Goal: Transaction & Acquisition: Purchase product/service

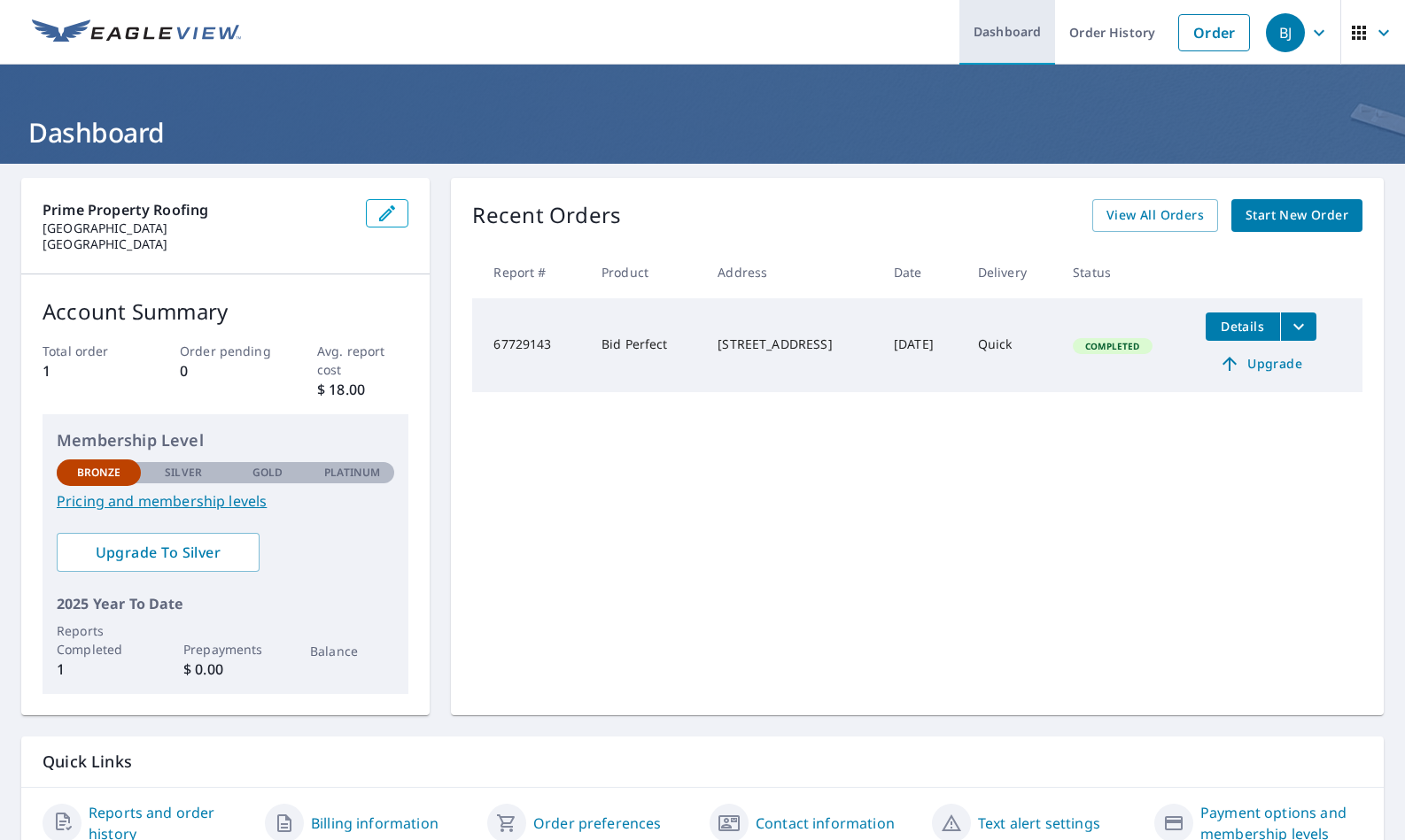
click at [992, 40] on link "Dashboard" at bounding box center [1007, 32] width 95 height 65
click at [1206, 35] on link "Order" at bounding box center [1214, 32] width 72 height 37
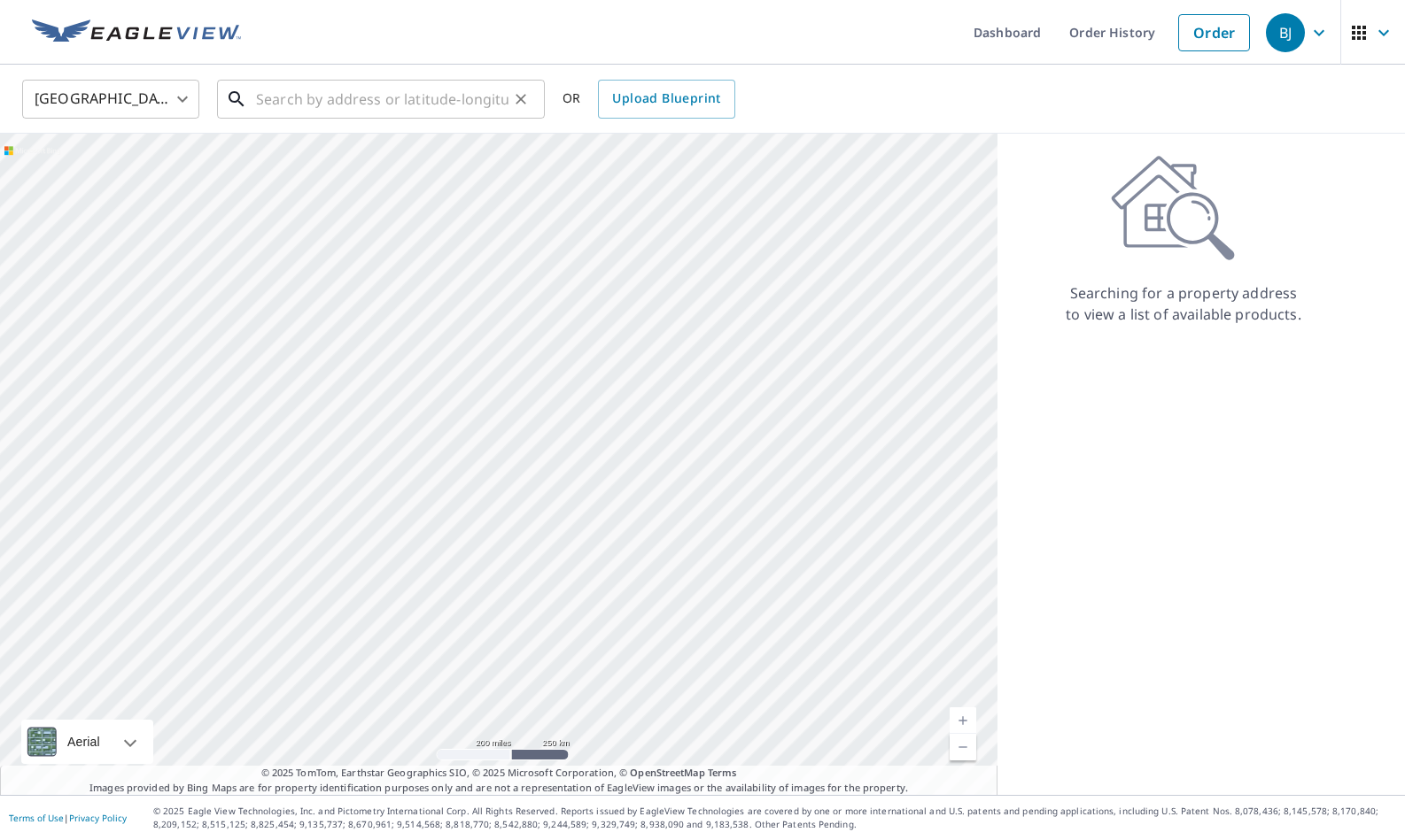
click at [455, 100] on input "text" at bounding box center [382, 99] width 253 height 50
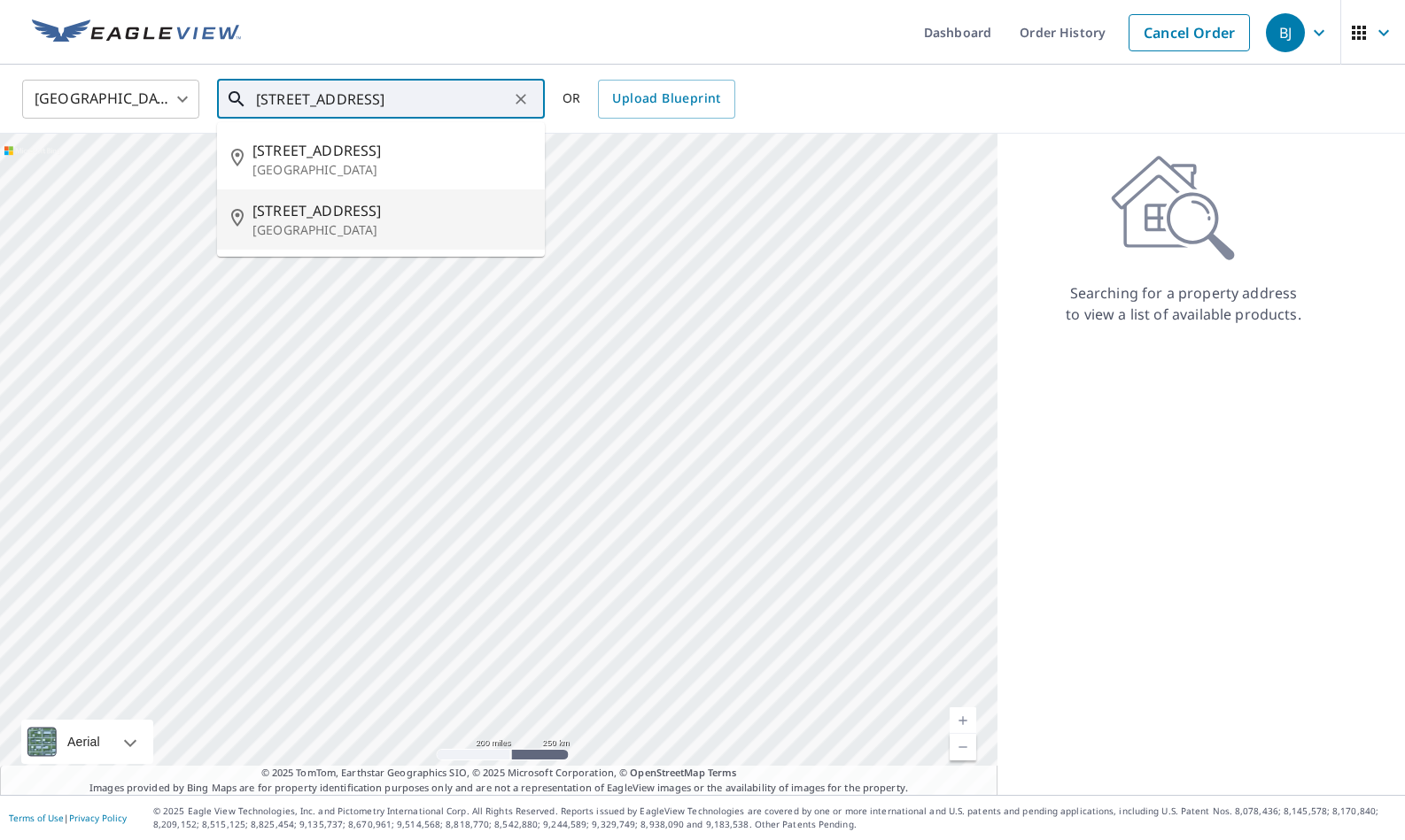
click at [418, 212] on span "[STREET_ADDRESS]" at bounding box center [392, 210] width 278 height 21
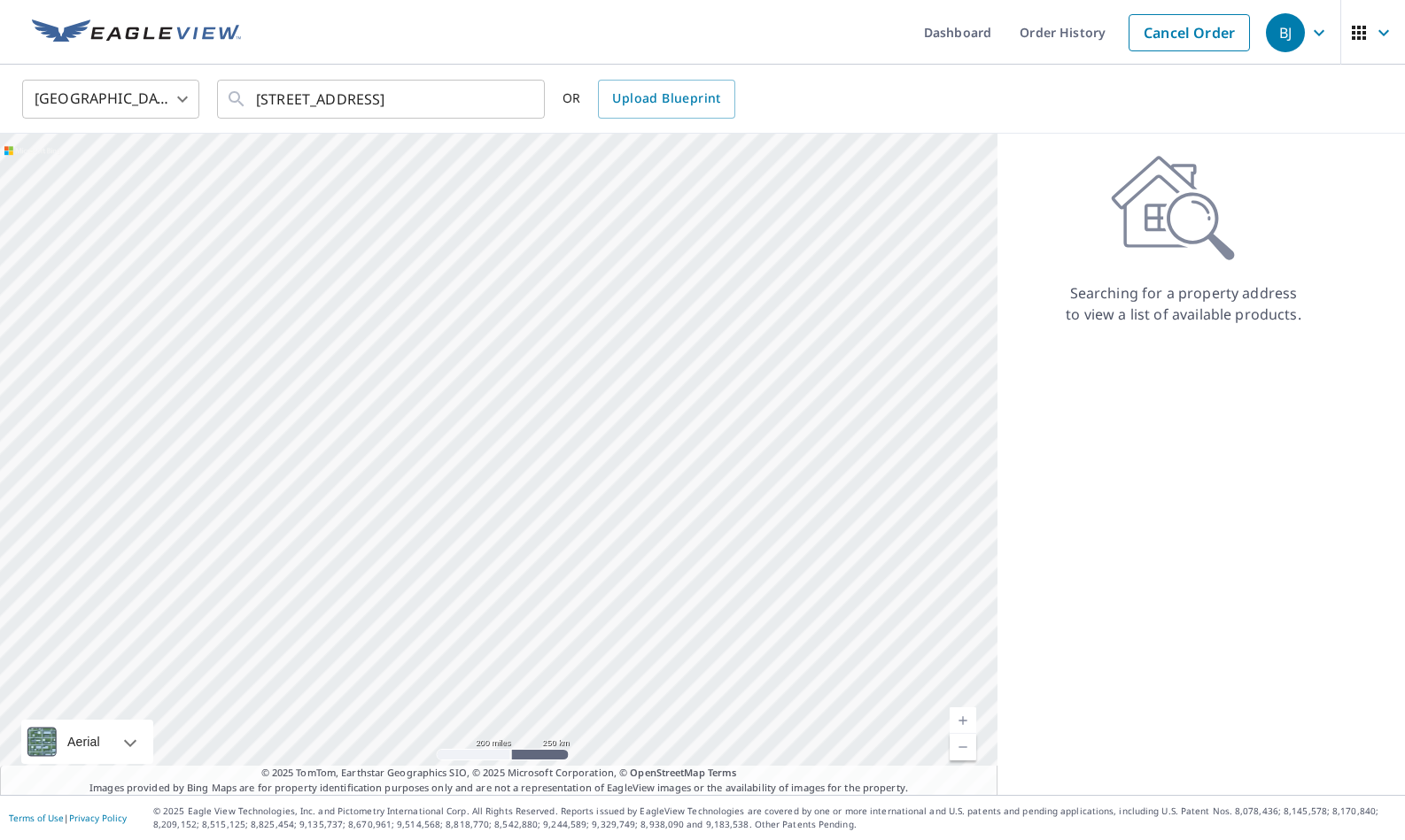
type input "[STREET_ADDRESS]"
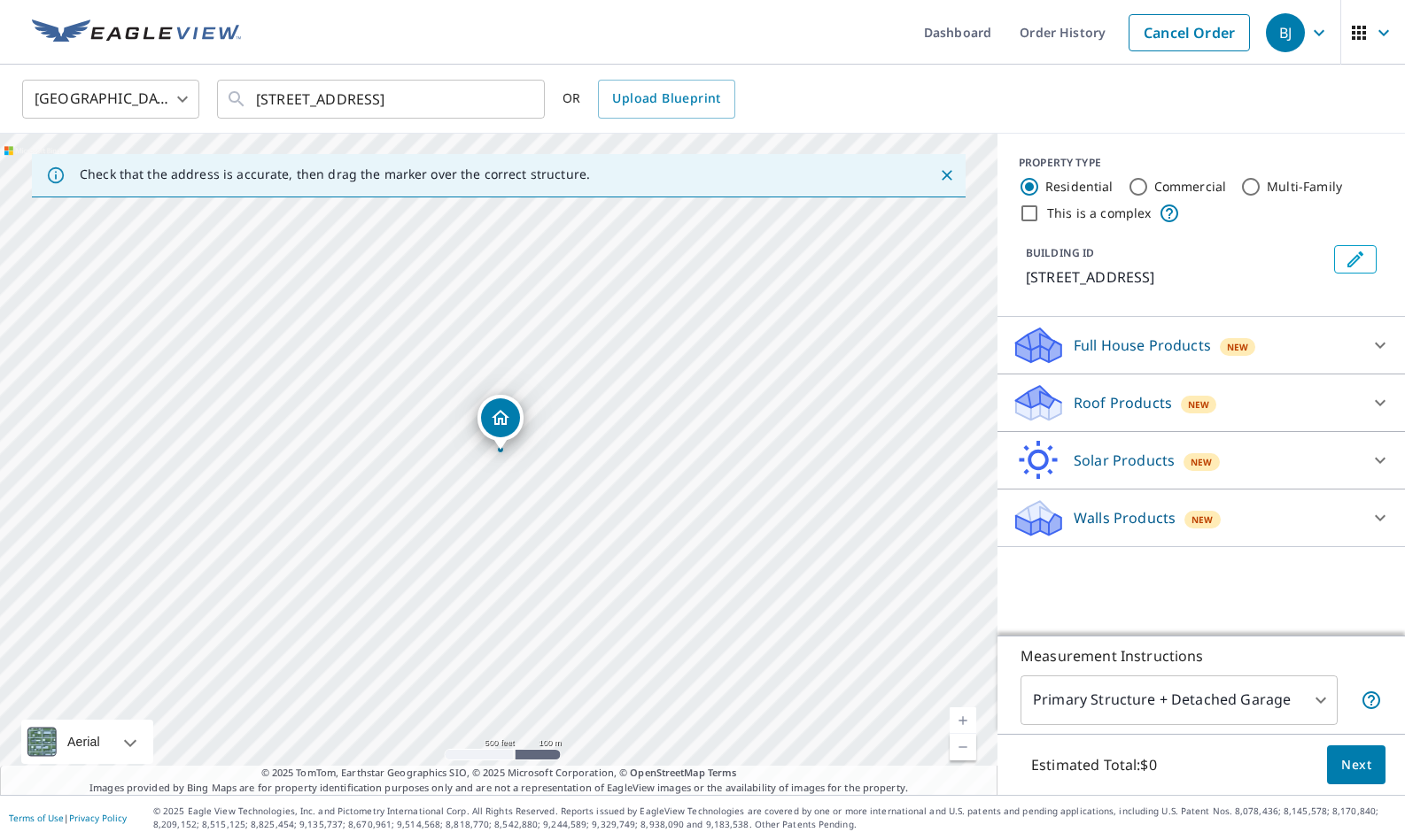
click at [959, 727] on link "Current Level 16, Zoom In" at bounding box center [963, 721] width 27 height 27
click at [959, 727] on link "Current Level 17, Zoom In" at bounding box center [963, 721] width 27 height 27
click at [959, 727] on link "Current Level 18, Zoom In" at bounding box center [963, 721] width 27 height 27
click at [959, 727] on link "Current Level 19, Zoom In" at bounding box center [963, 721] width 27 height 27
drag, startPoint x: 549, startPoint y: 299, endPoint x: 470, endPoint y: 531, distance: 245.1
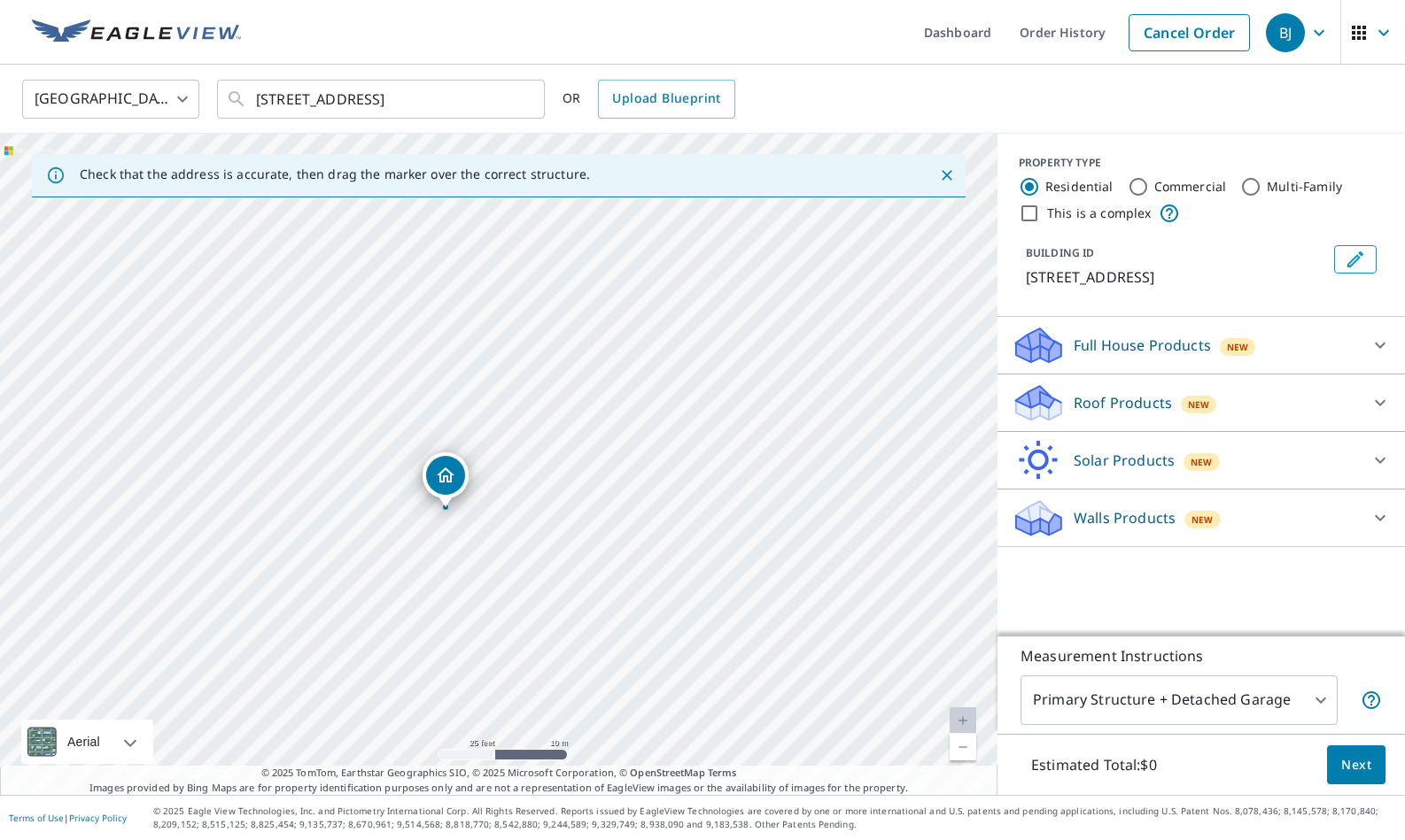
click at [470, 530] on div "[STREET_ADDRESS]" at bounding box center [498, 464] width 997 height 661
click at [545, 503] on div "[STREET_ADDRESS]" at bounding box center [498, 464] width 997 height 661
click at [1028, 215] on input "This is a complex" at bounding box center [1028, 213] width 21 height 21
checkbox input "true"
radio input "false"
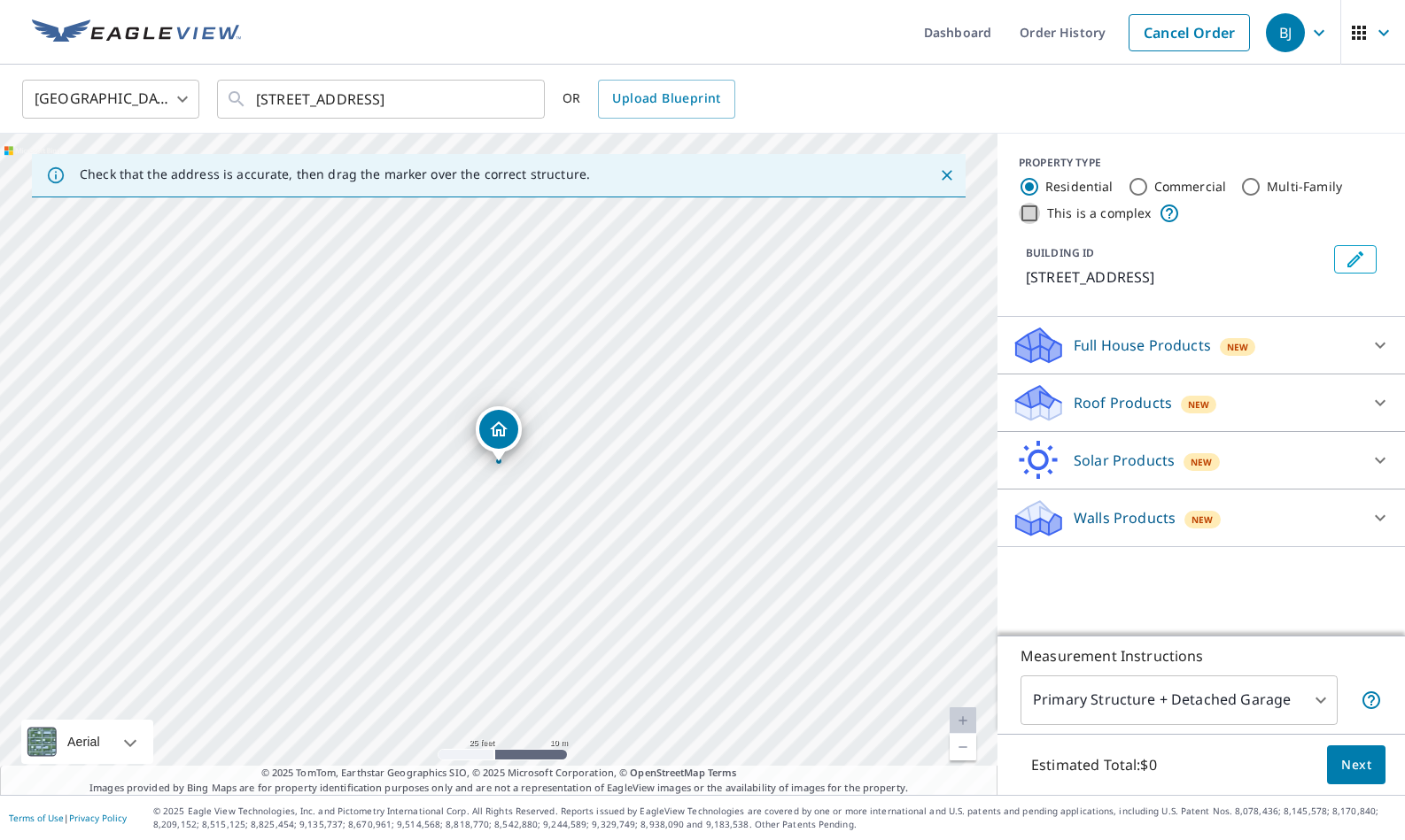
radio input "true"
type input "4"
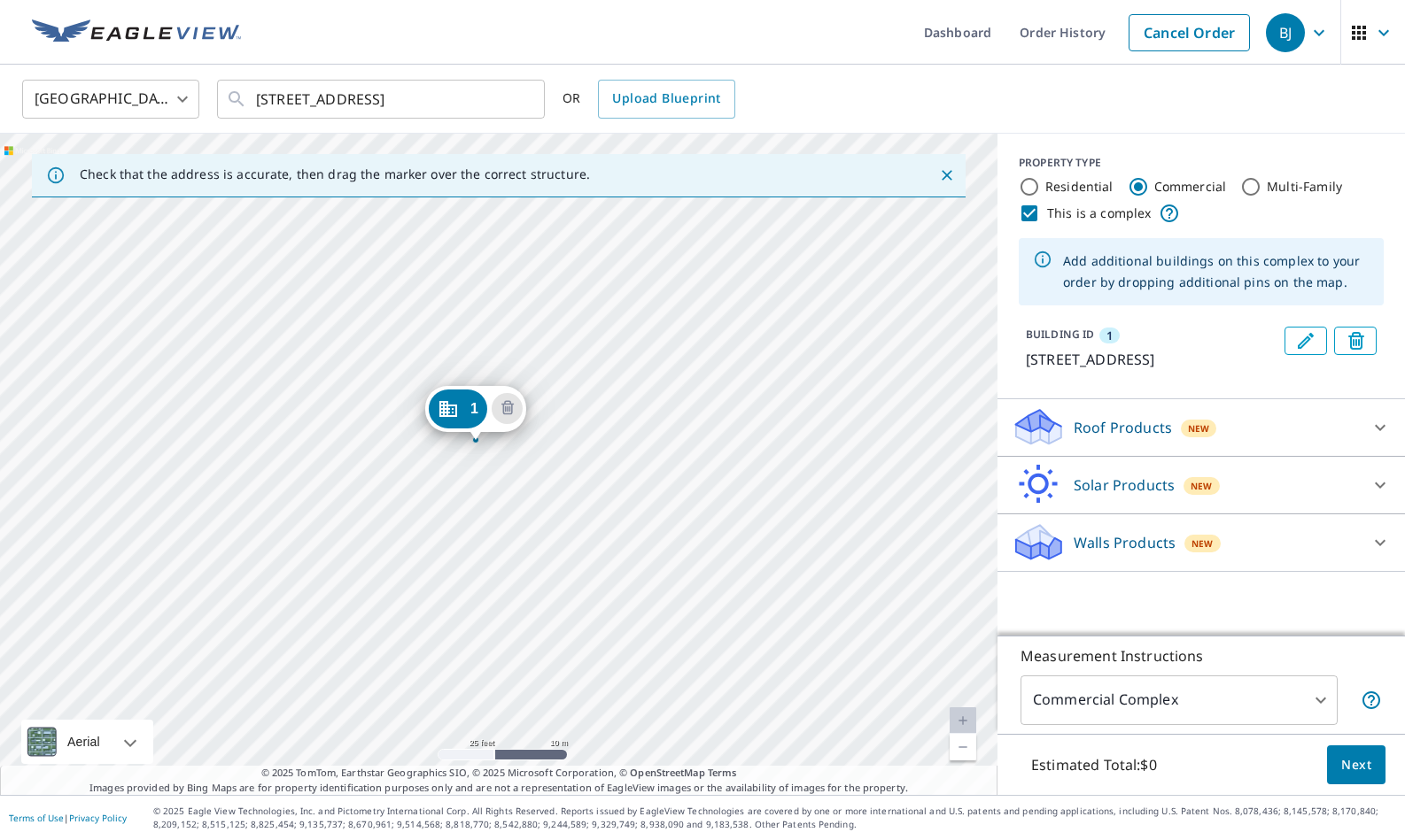
drag, startPoint x: 483, startPoint y: 421, endPoint x: 460, endPoint y: 400, distance: 31.1
click at [628, 472] on div "1 [STREET_ADDRESS]" at bounding box center [498, 464] width 997 height 661
click at [643, 476] on div "1 [STREET_ADDRESS]" at bounding box center [498, 464] width 997 height 661
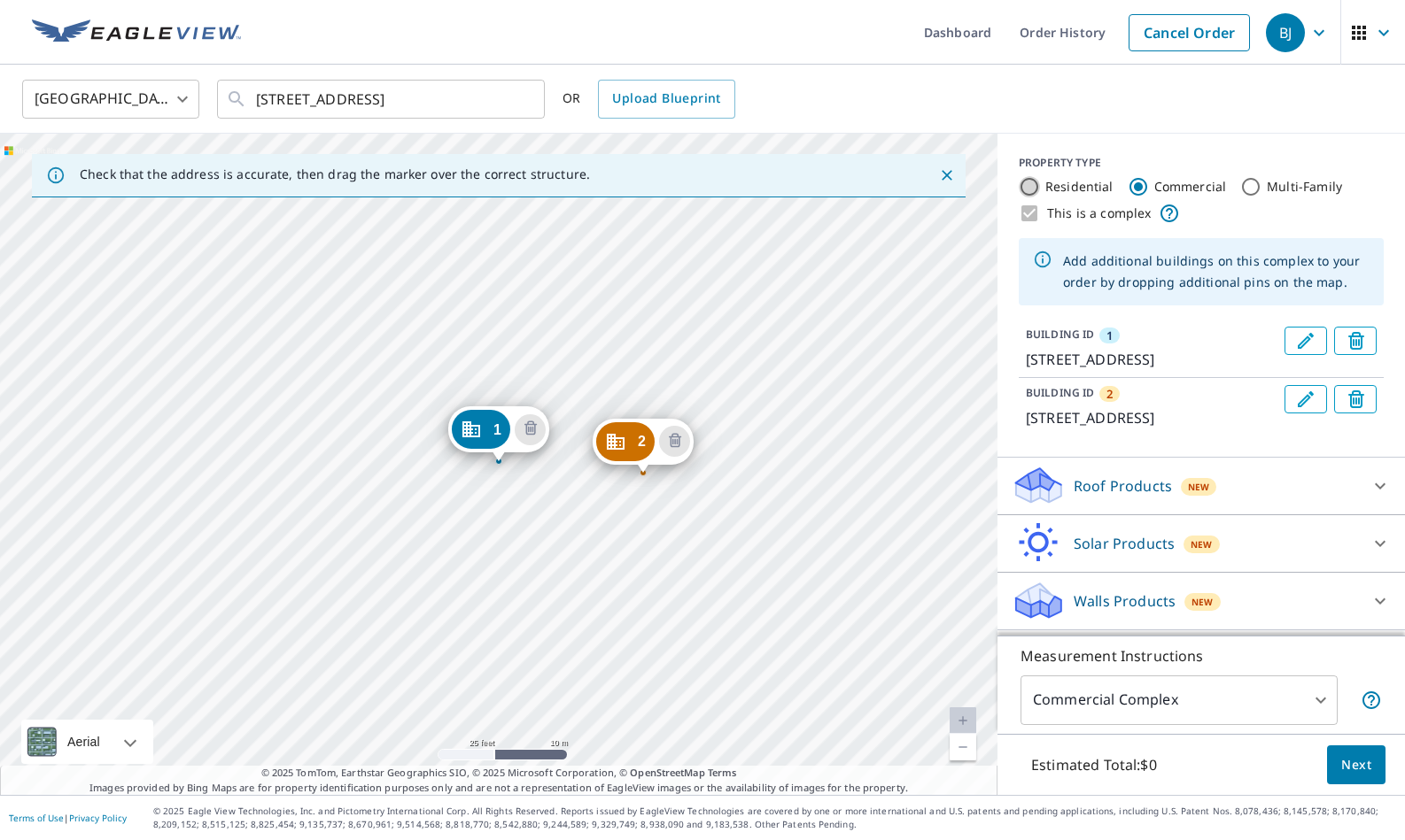
click at [1033, 187] on input "Residential" at bounding box center [1028, 186] width 21 height 21
radio input "true"
type input "1"
click at [1032, 215] on div "This is a complex" at bounding box center [1200, 213] width 365 height 21
click at [1025, 211] on div "This is a complex" at bounding box center [1200, 213] width 365 height 21
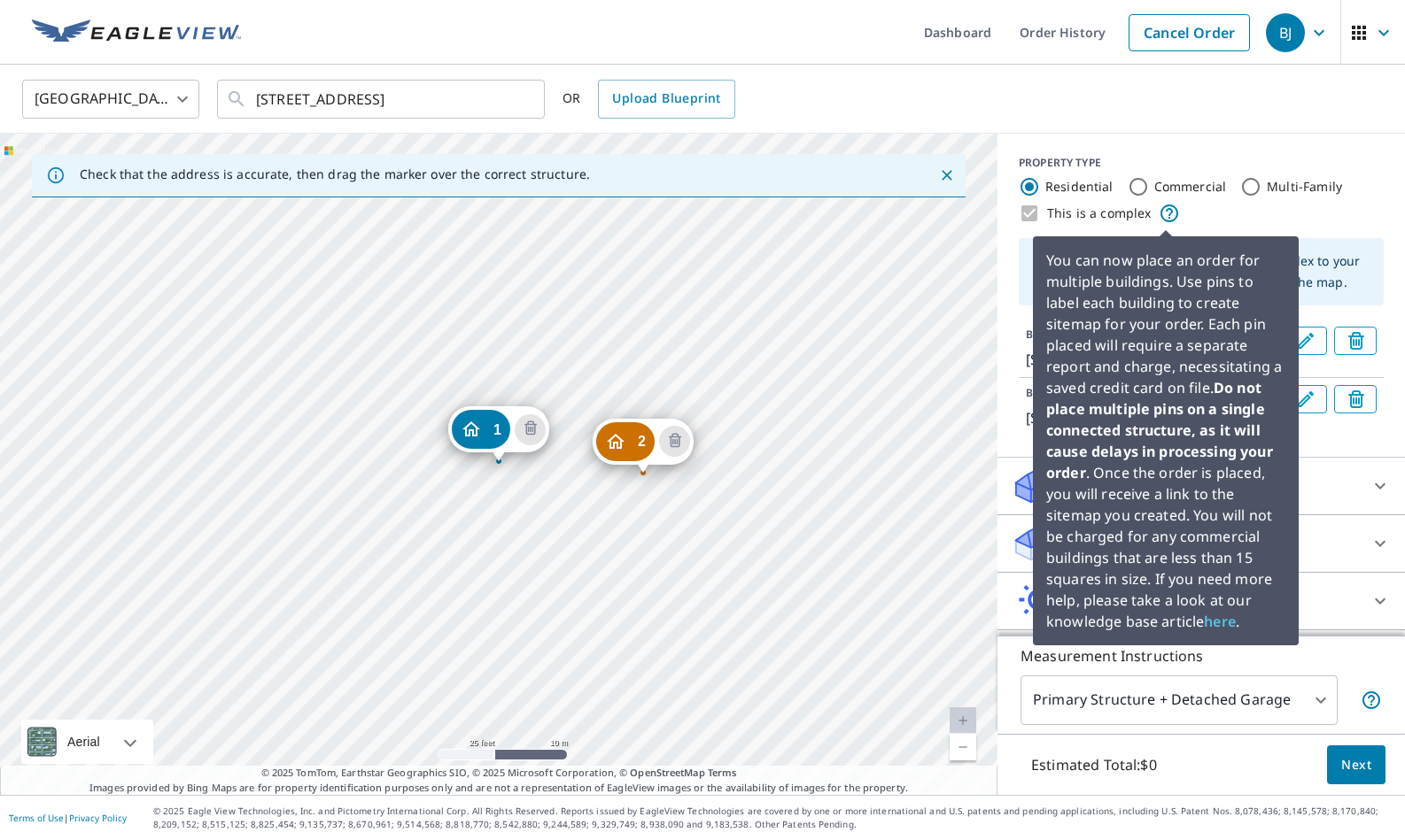
click at [1161, 215] on icon at bounding box center [1168, 213] width 21 height 21
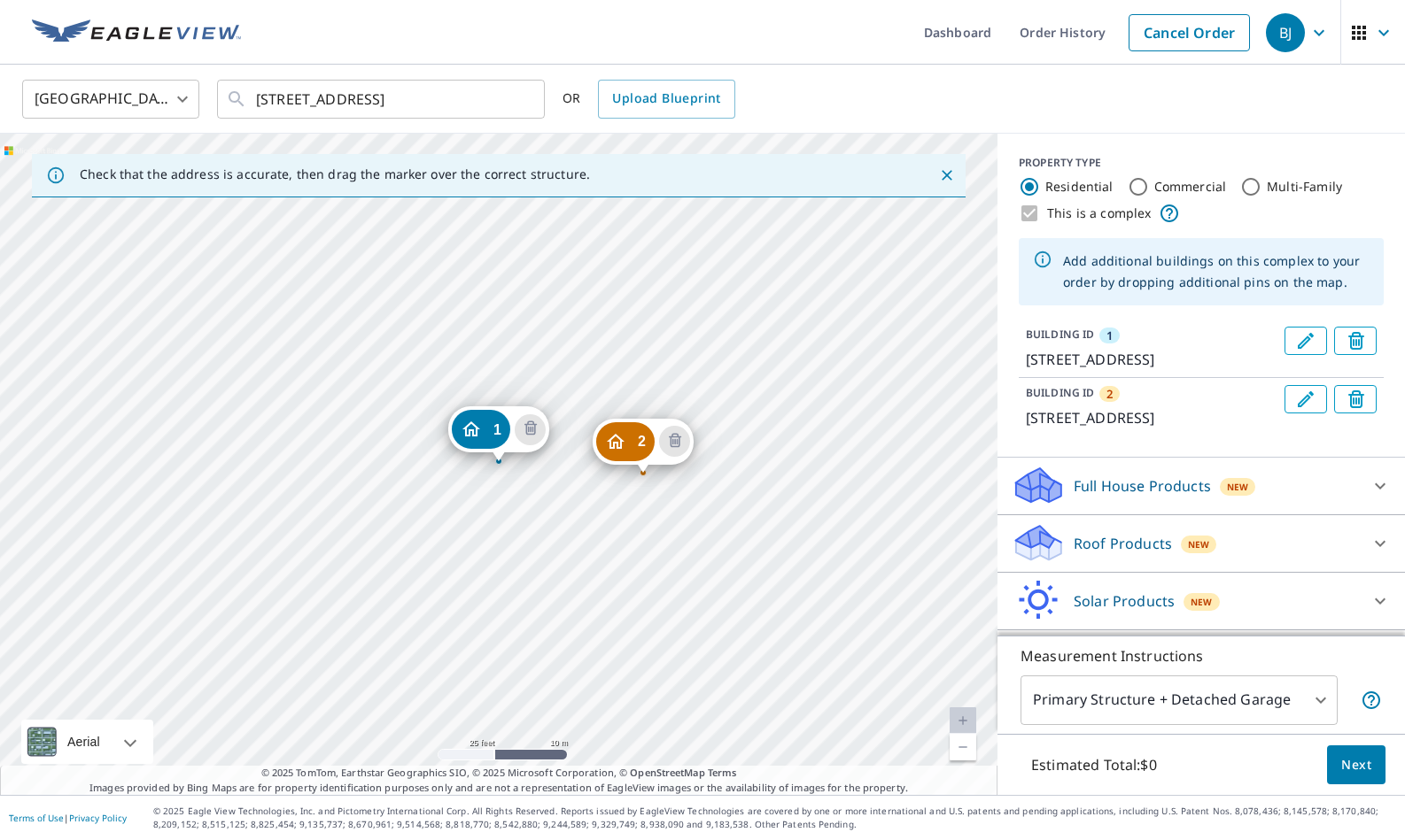
click at [1093, 222] on label "This is a complex" at bounding box center [1099, 214] width 104 height 18
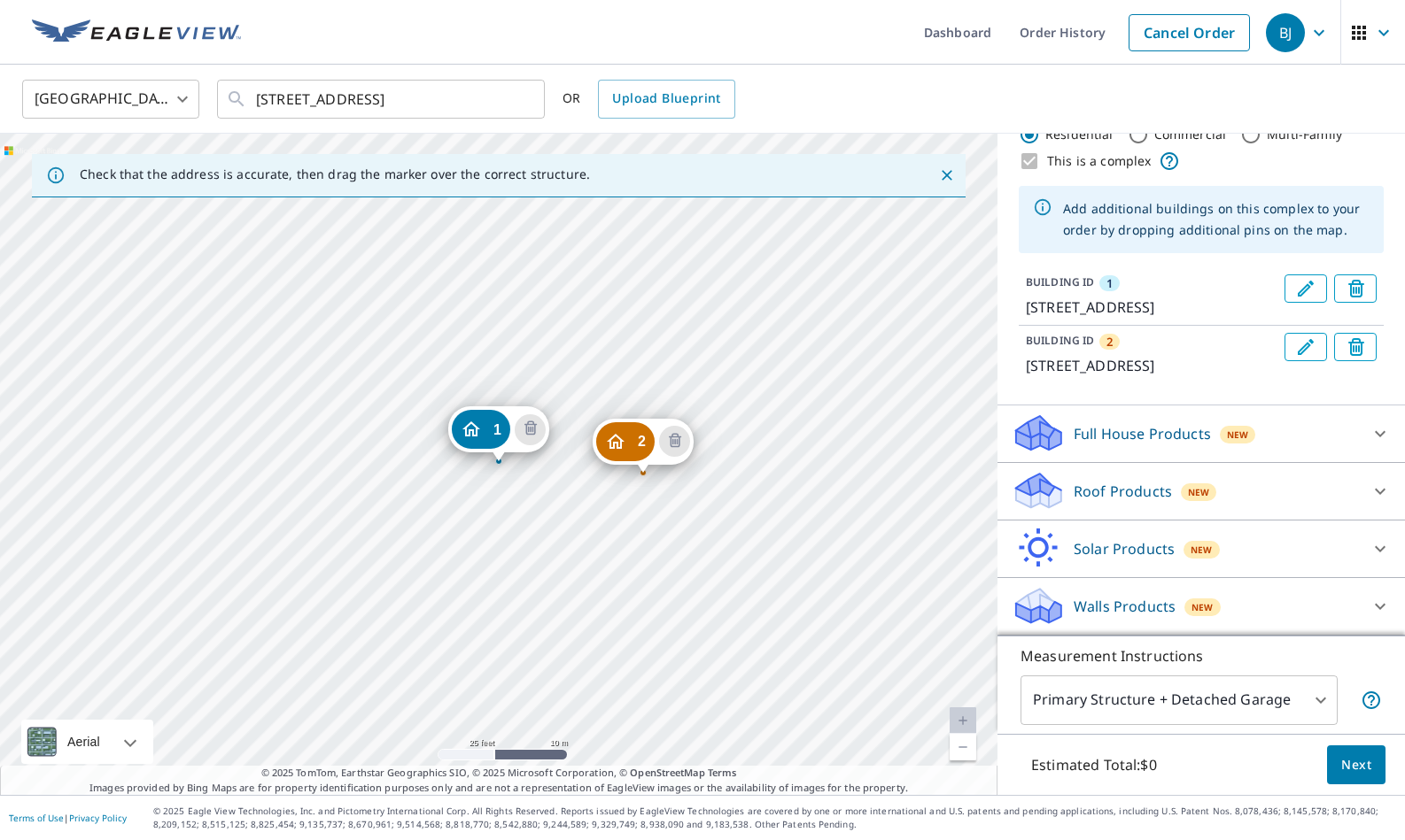
click at [1190, 435] on p "Full House Products" at bounding box center [1142, 433] width 137 height 21
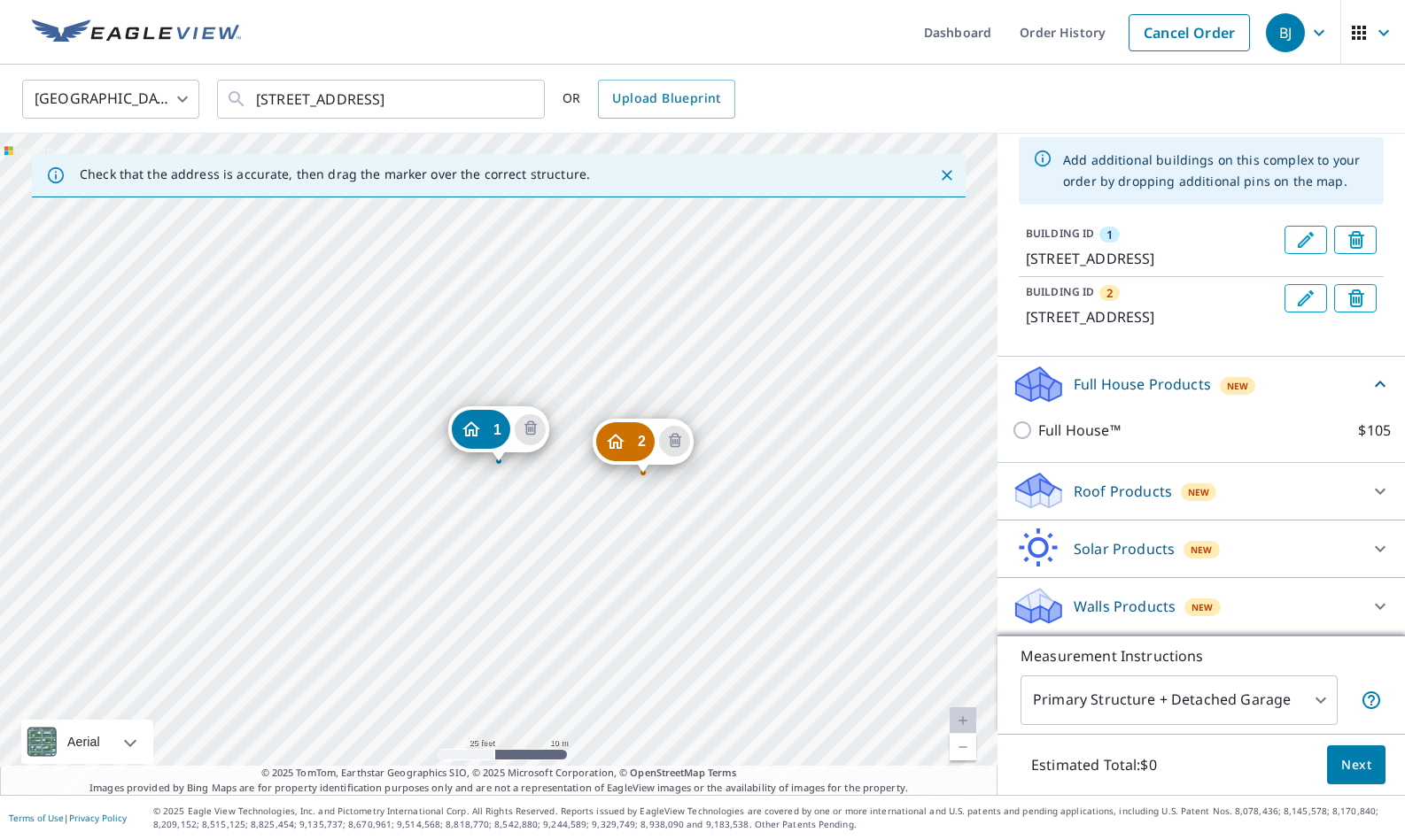
scroll to position [140, 0]
click at [1164, 502] on p "Roof Products" at bounding box center [1123, 491] width 98 height 21
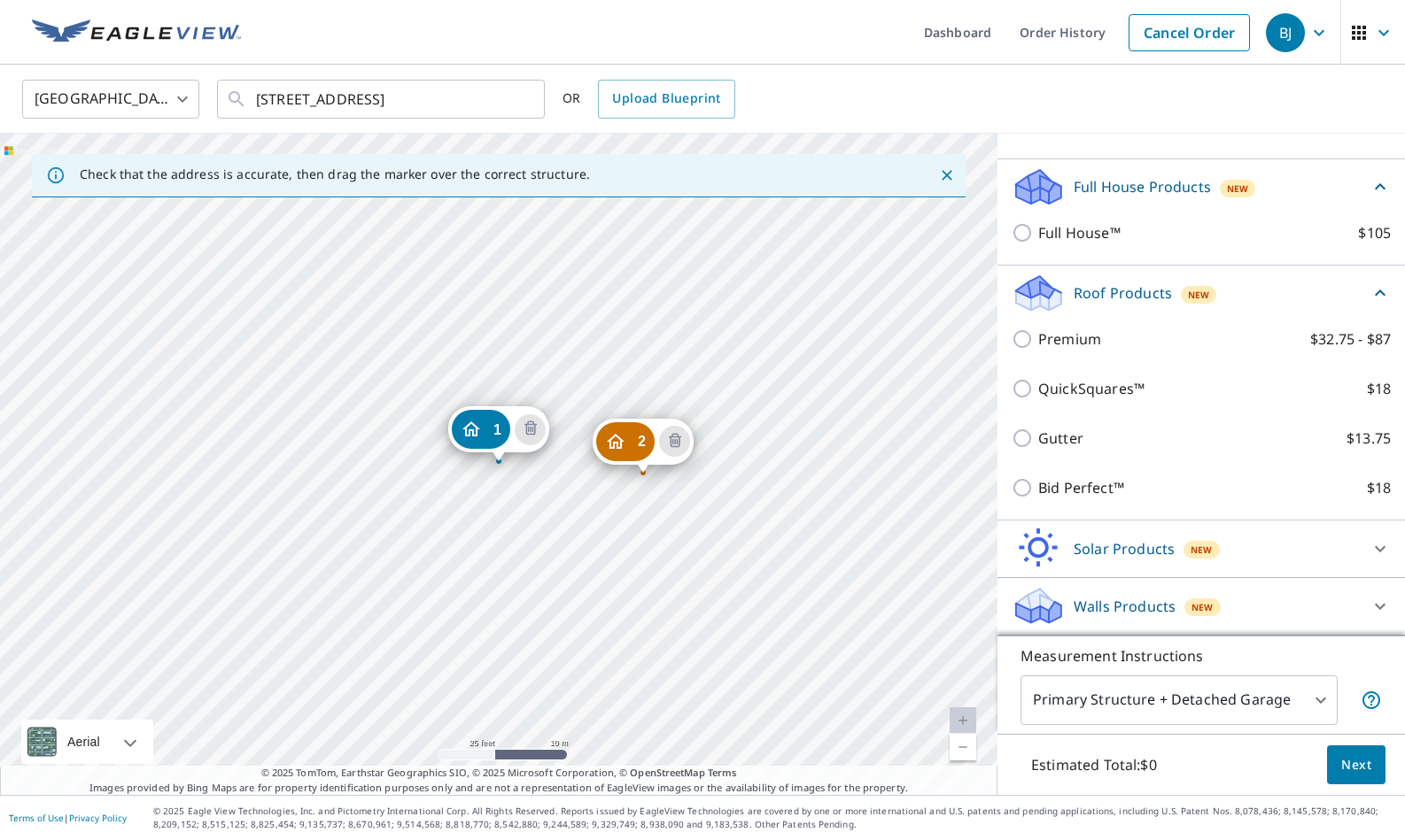
scroll to position [328, 0]
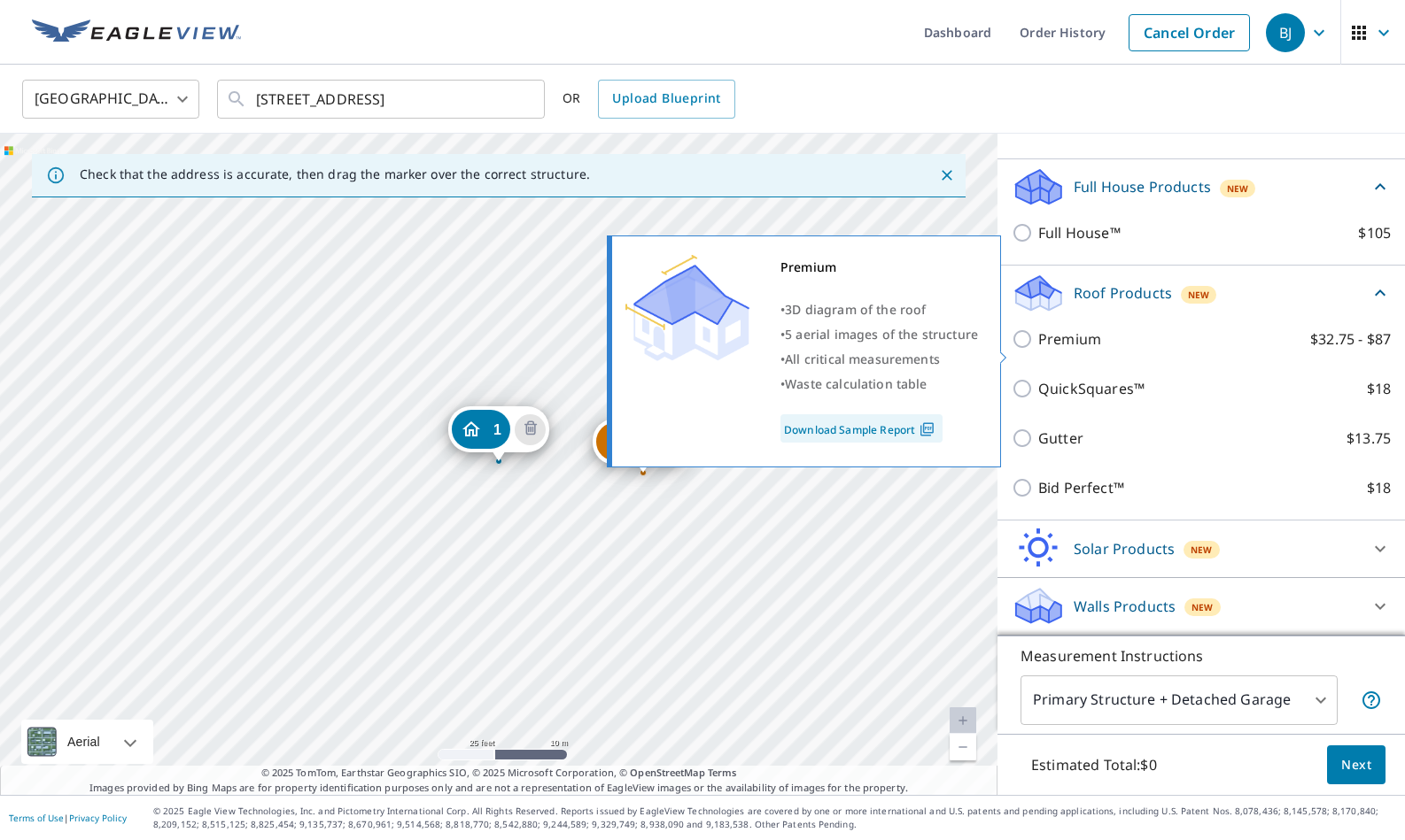
click at [1022, 350] on input "Premium $32.75 - $87" at bounding box center [1024, 338] width 27 height 21
checkbox input "true"
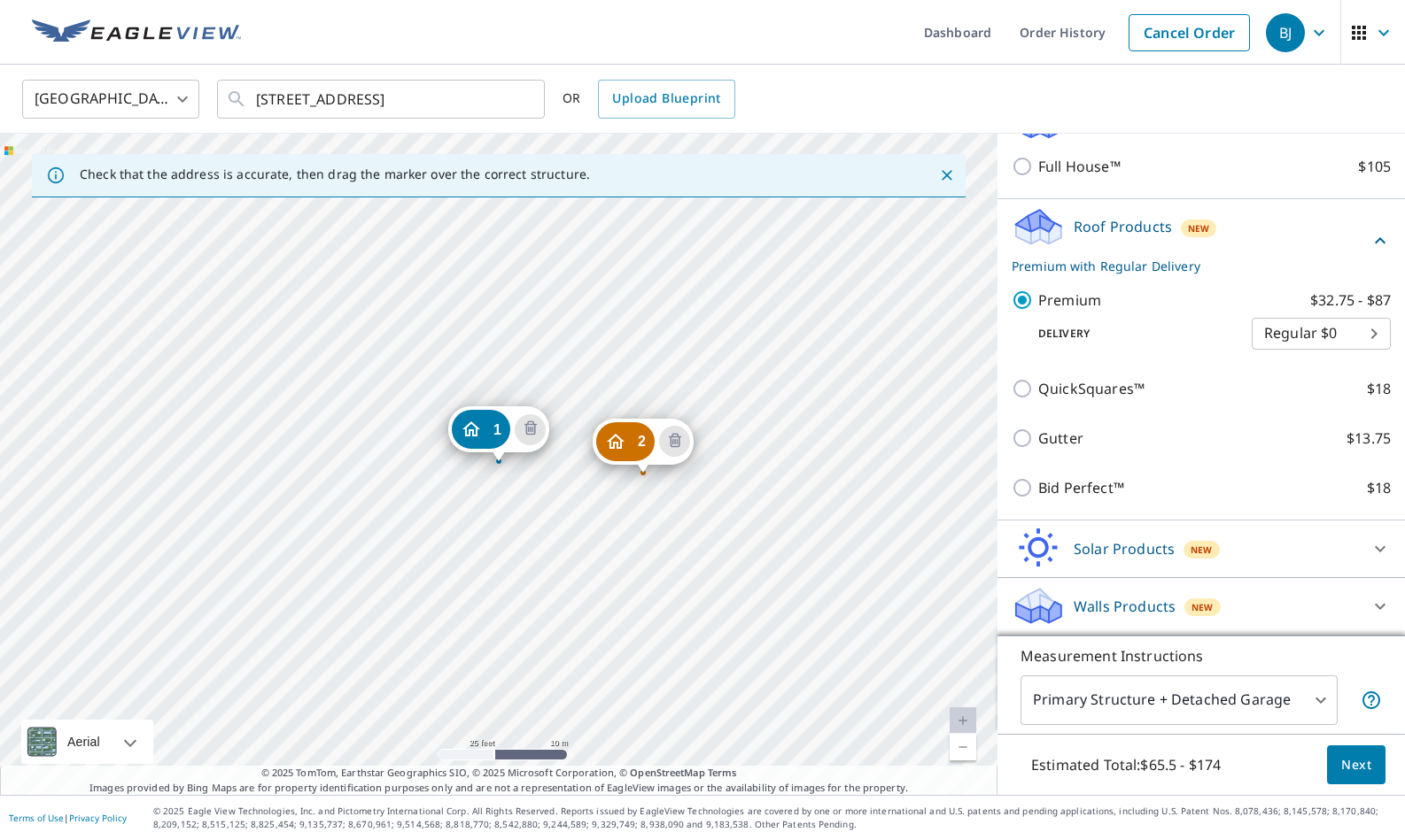
scroll to position [0, 0]
click at [1132, 609] on p "Walls Products" at bounding box center [1125, 606] width 101 height 21
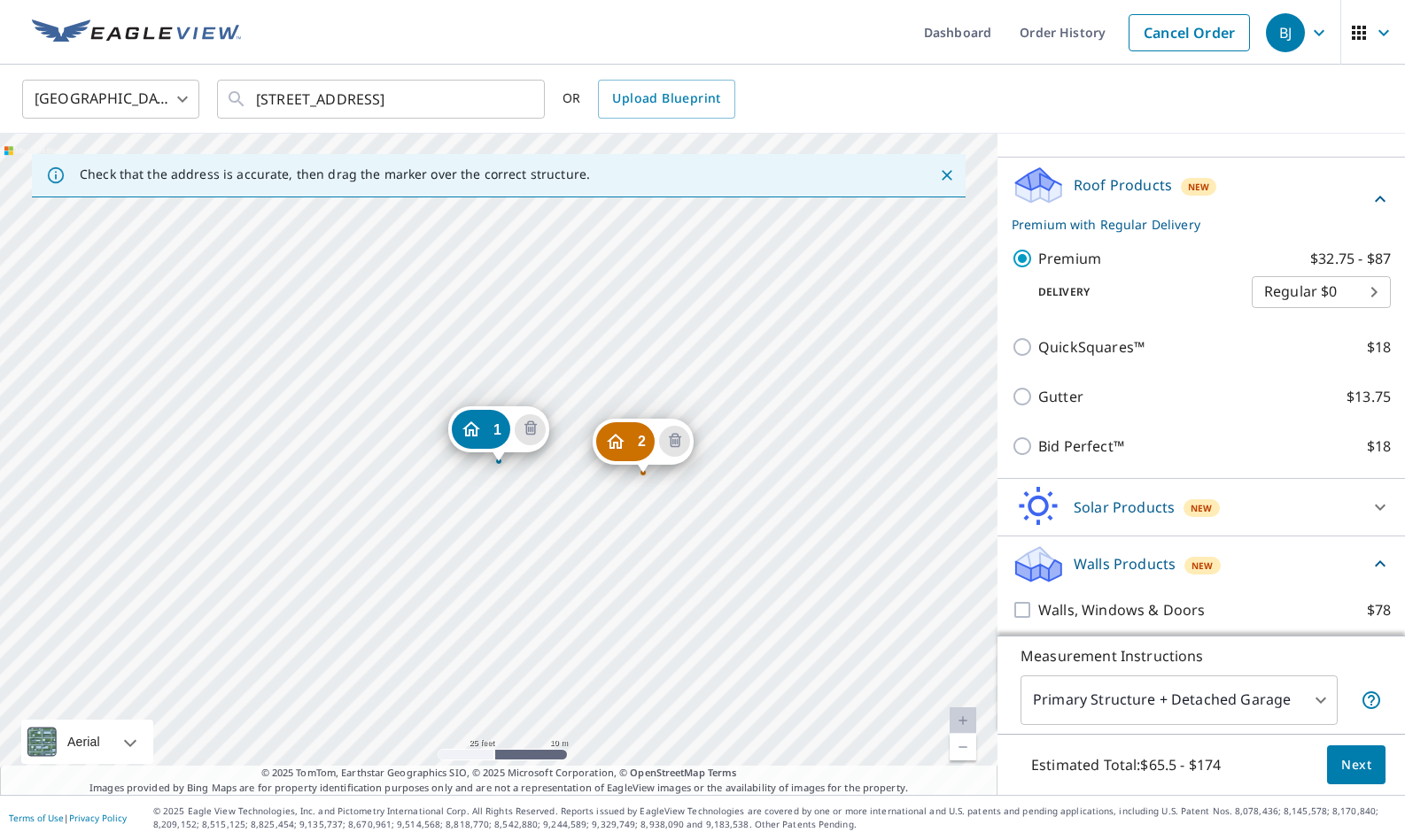
click at [1246, 586] on div "Walls Products New" at bounding box center [1190, 565] width 358 height 42
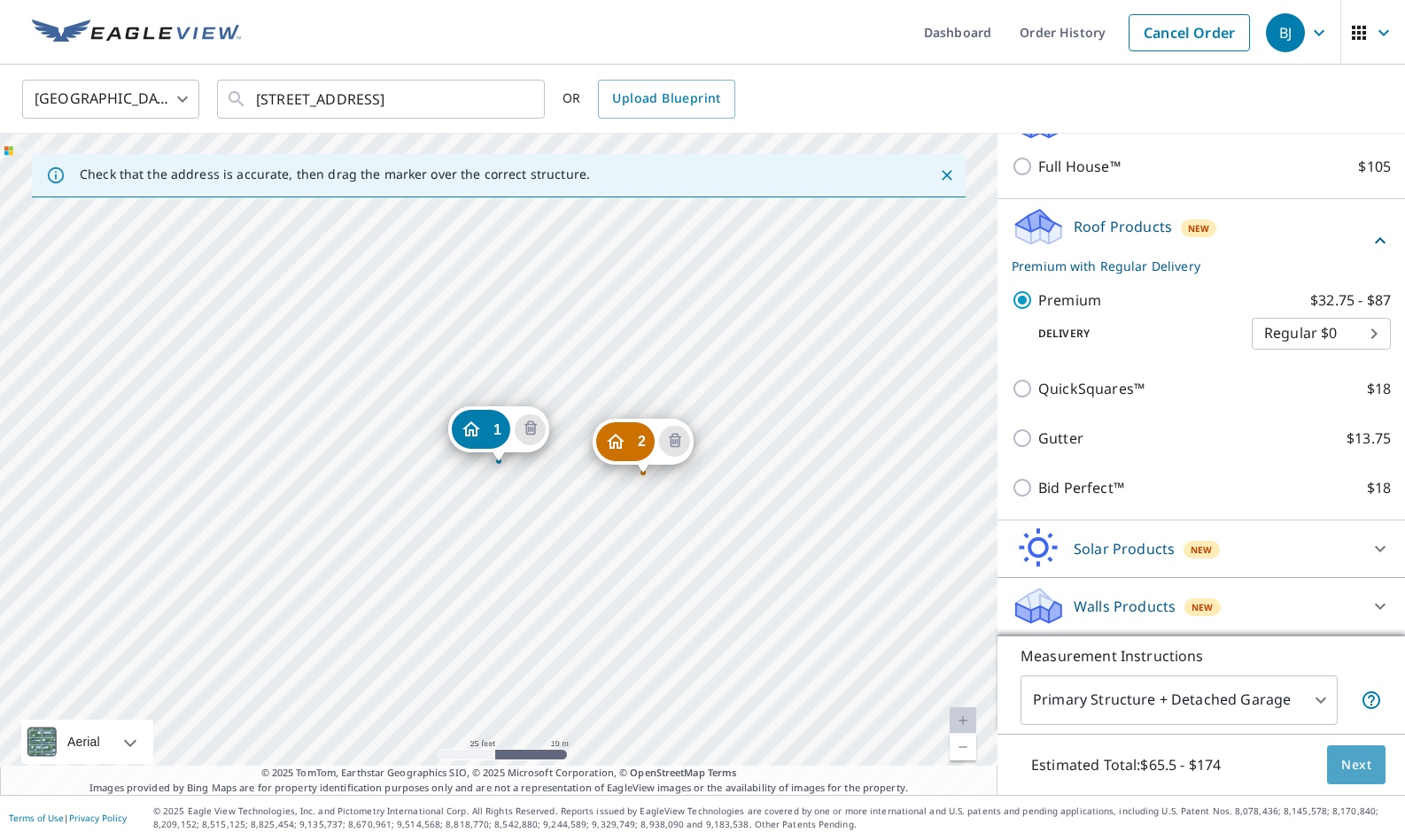
click at [1358, 759] on span "Next" at bounding box center [1356, 765] width 30 height 22
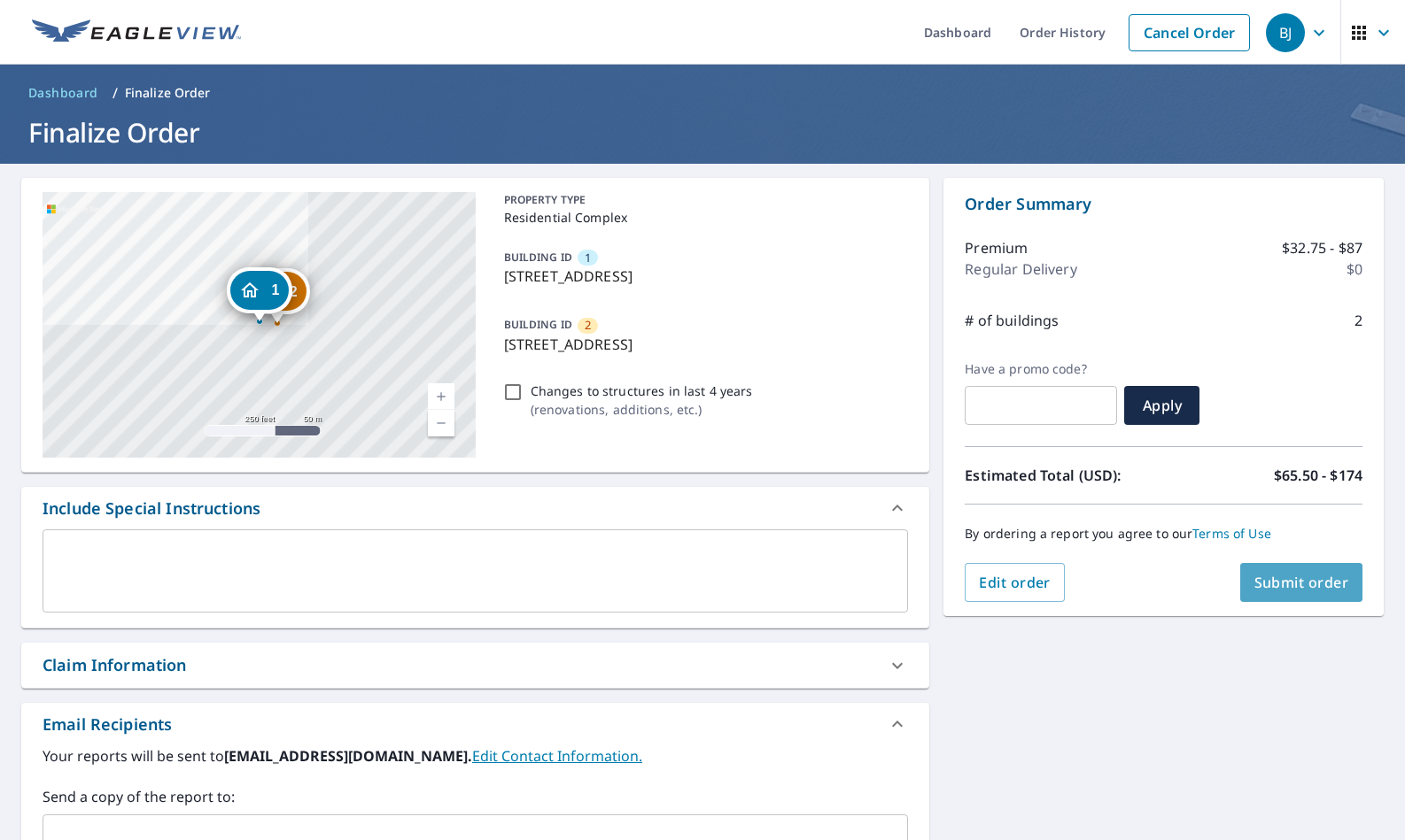
click at [1313, 588] on span "Submit order" at bounding box center [1301, 583] width 94 height 20
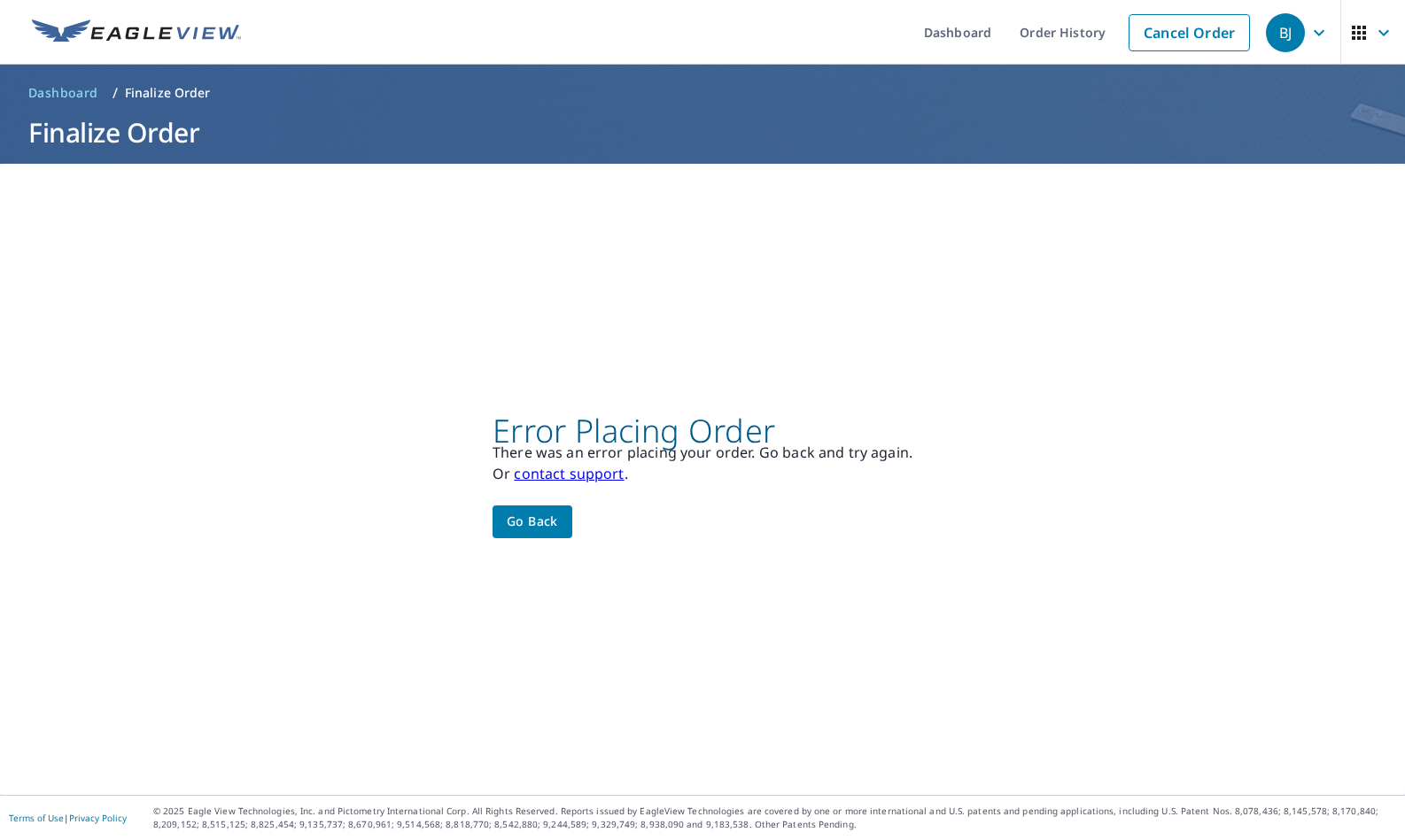
click at [551, 515] on span "Go back" at bounding box center [533, 522] width 52 height 22
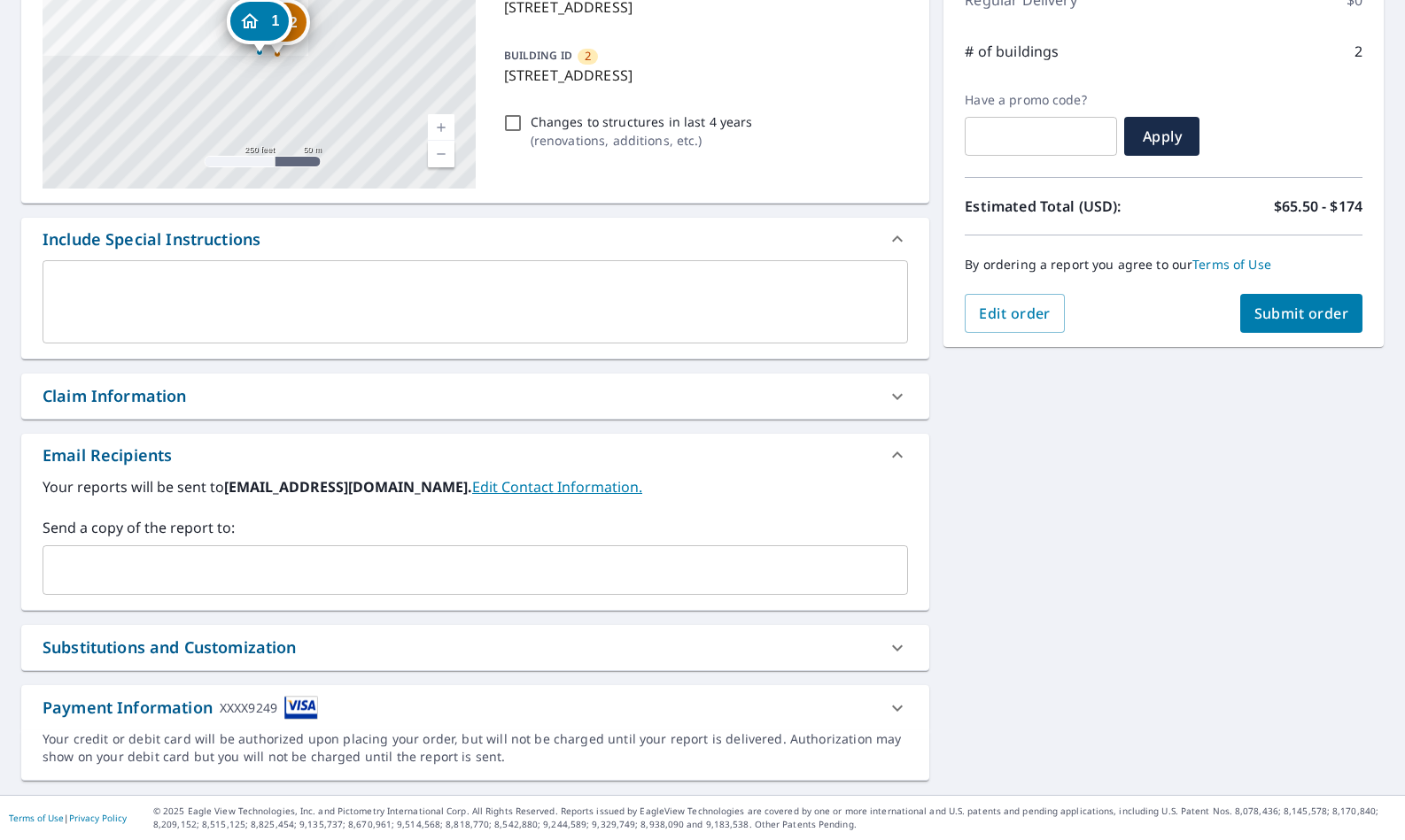
click at [897, 706] on icon at bounding box center [897, 708] width 21 height 21
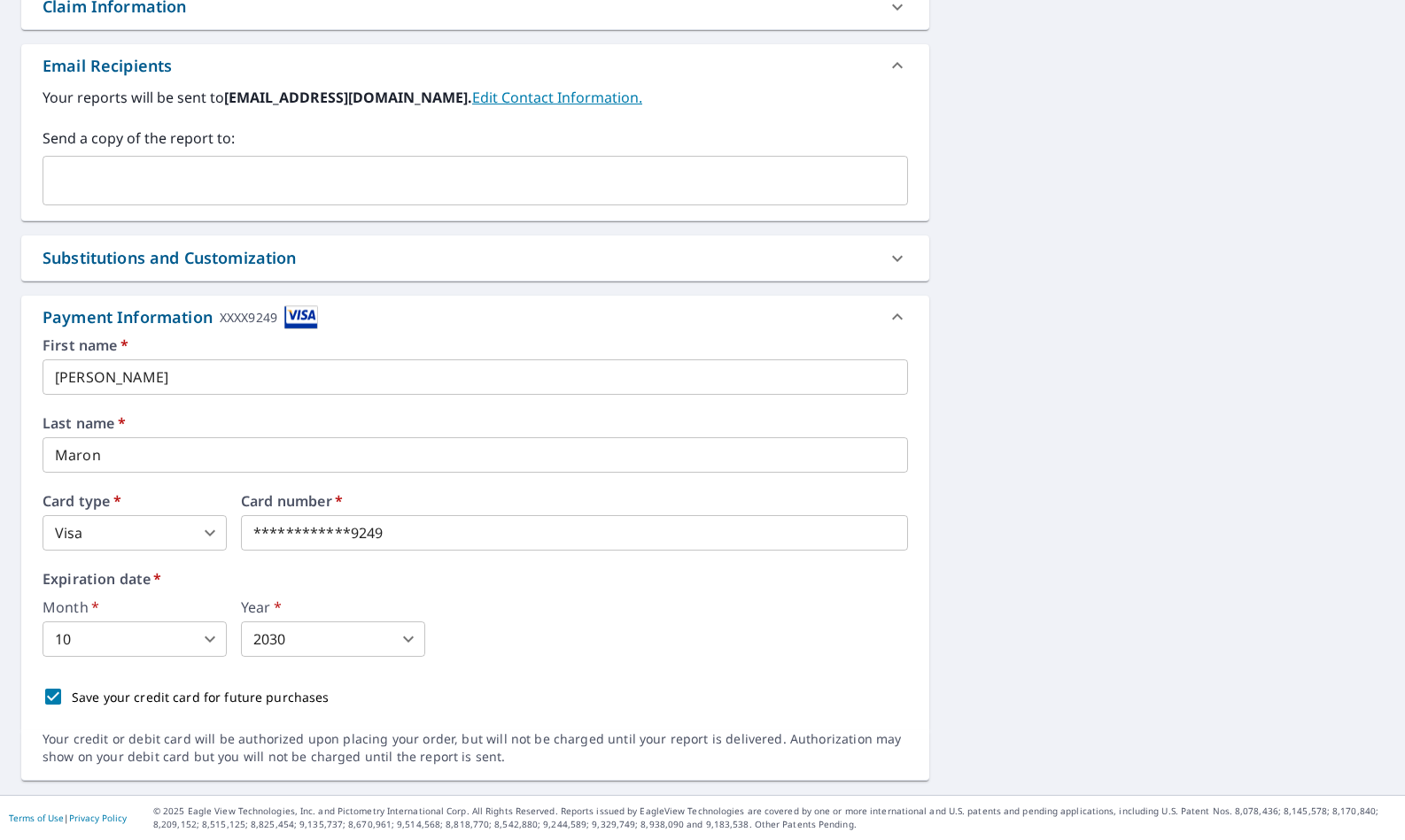
scroll to position [659, 0]
click at [158, 375] on input "[PERSON_NAME]" at bounding box center [475, 378] width 865 height 36
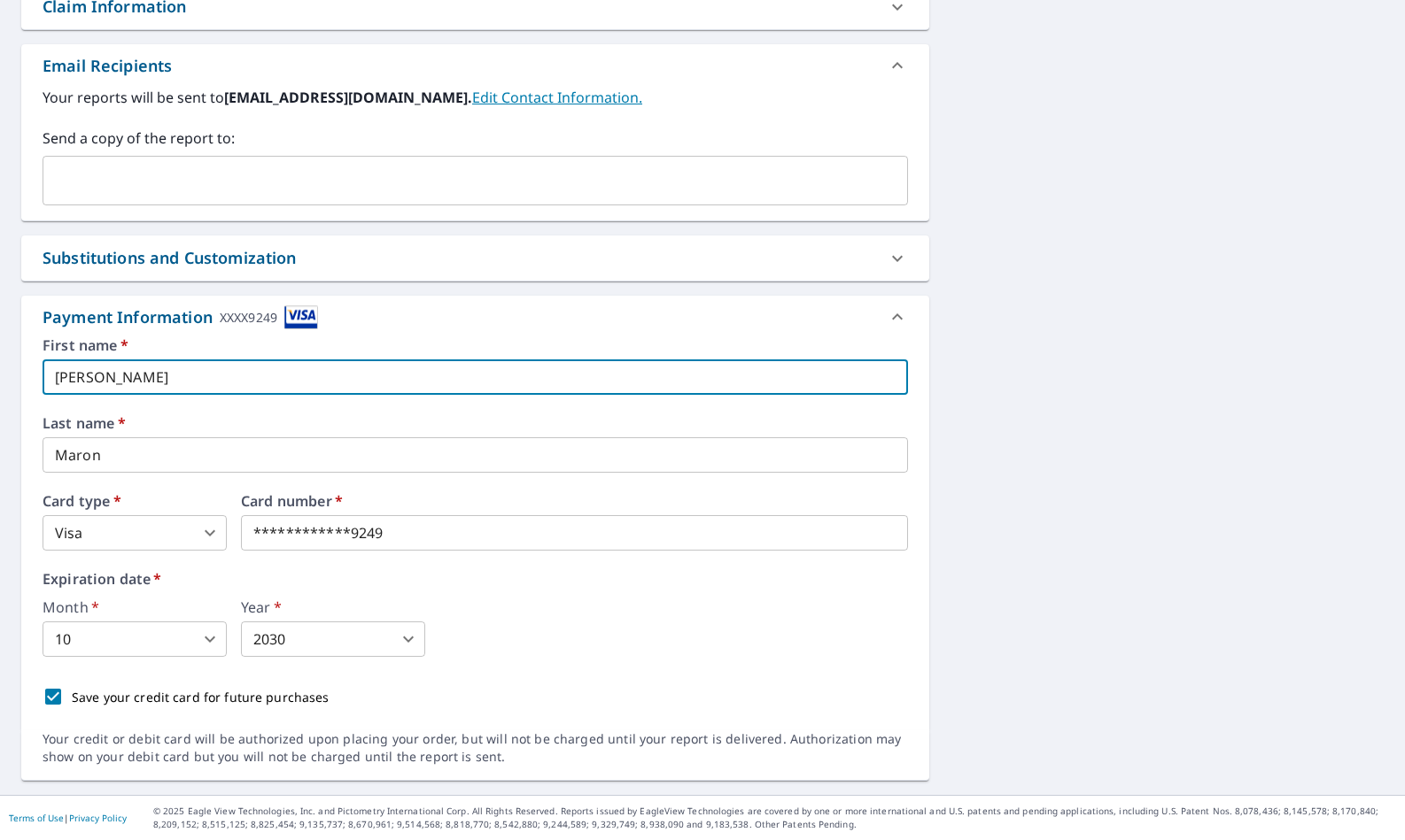
drag, startPoint x: 149, startPoint y: 376, endPoint x: 0, endPoint y: 369, distance: 149.2
click at [0, 369] on div "2 [STREET_ADDRESS] [GEOGRAPHIC_DATA][STREET_ADDRESS] Aerial Road A standard roa…" at bounding box center [702, 150] width 1405 height 1290
type input "[PERSON_NAME]"
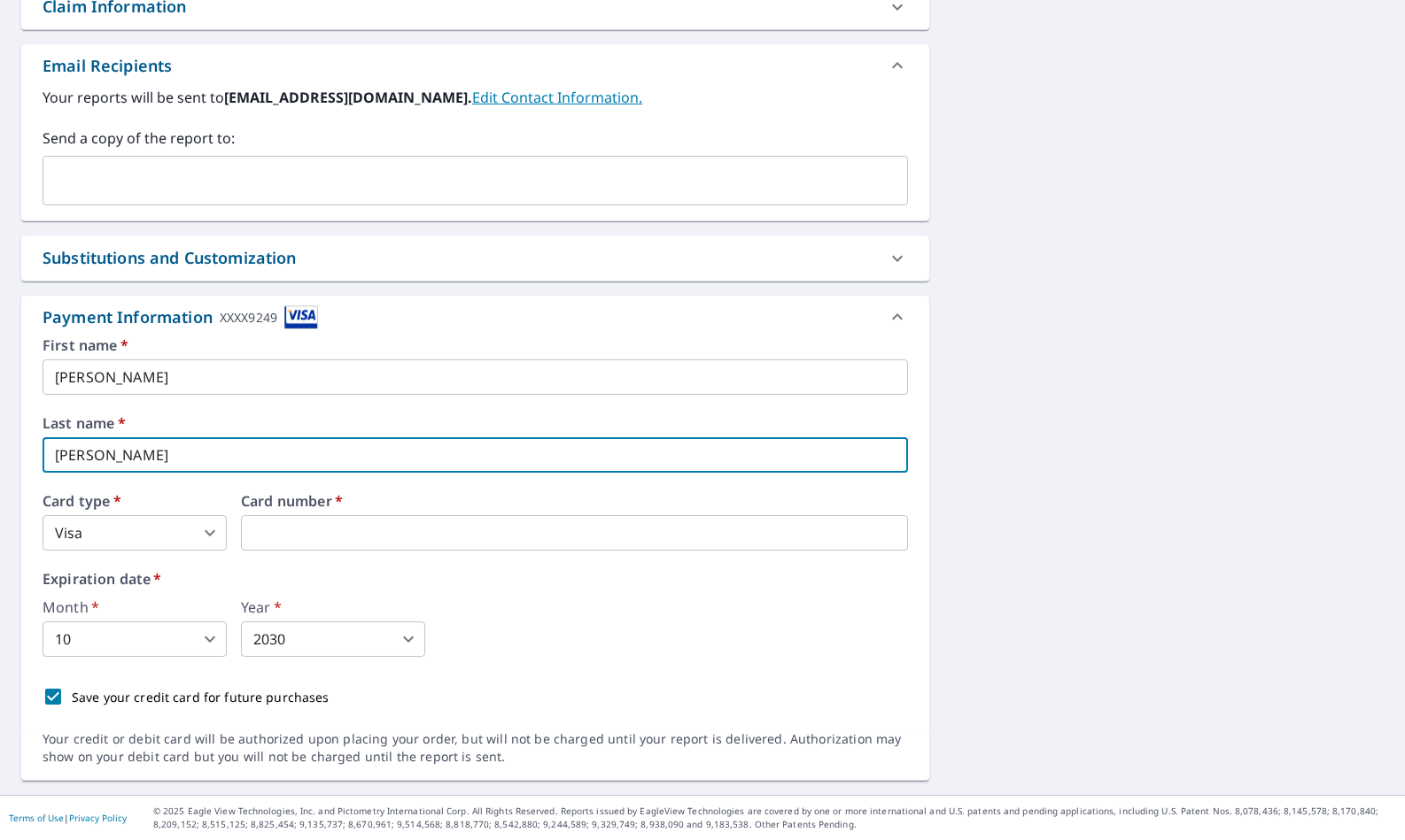
type input "[PERSON_NAME]"
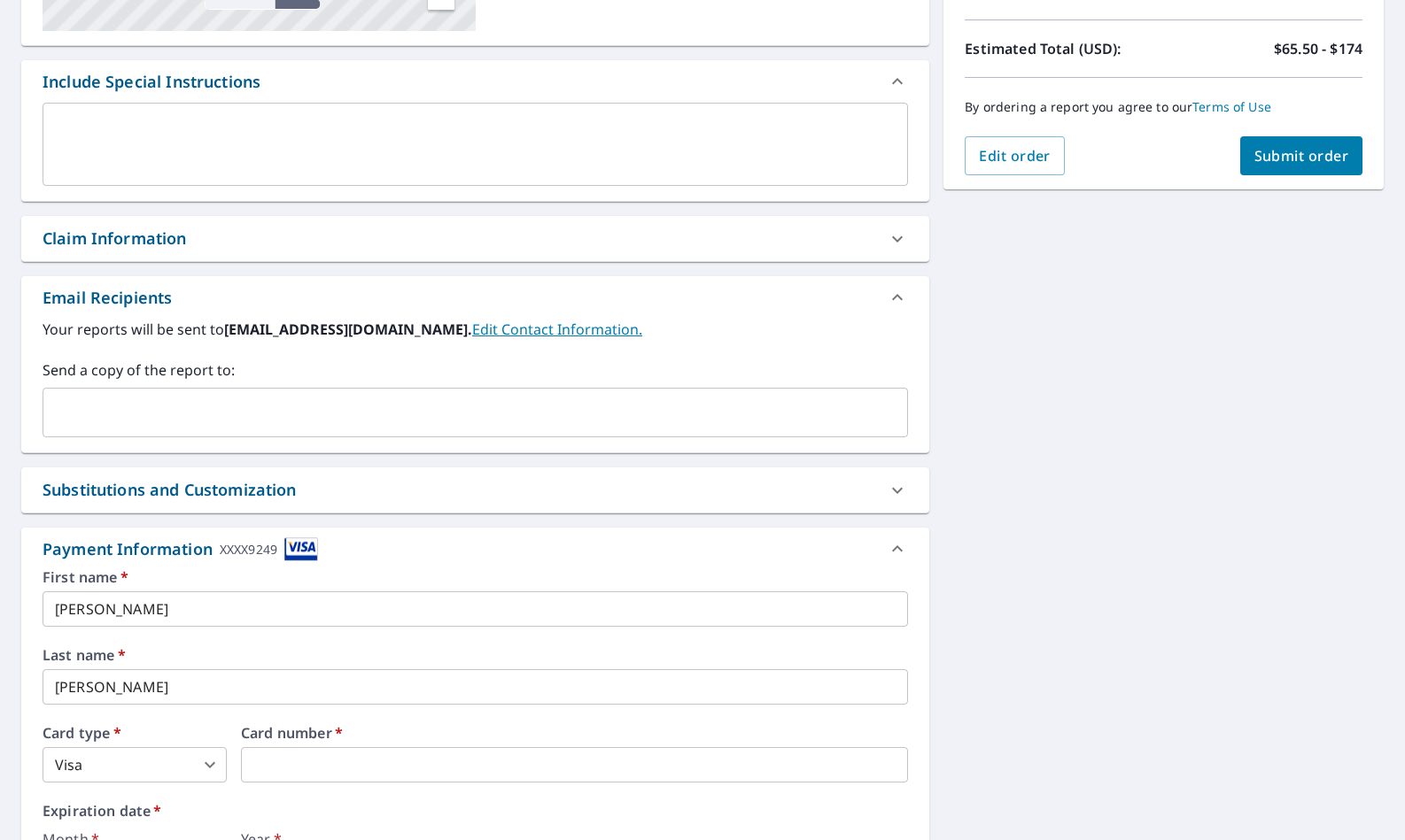
scroll to position [346, 0]
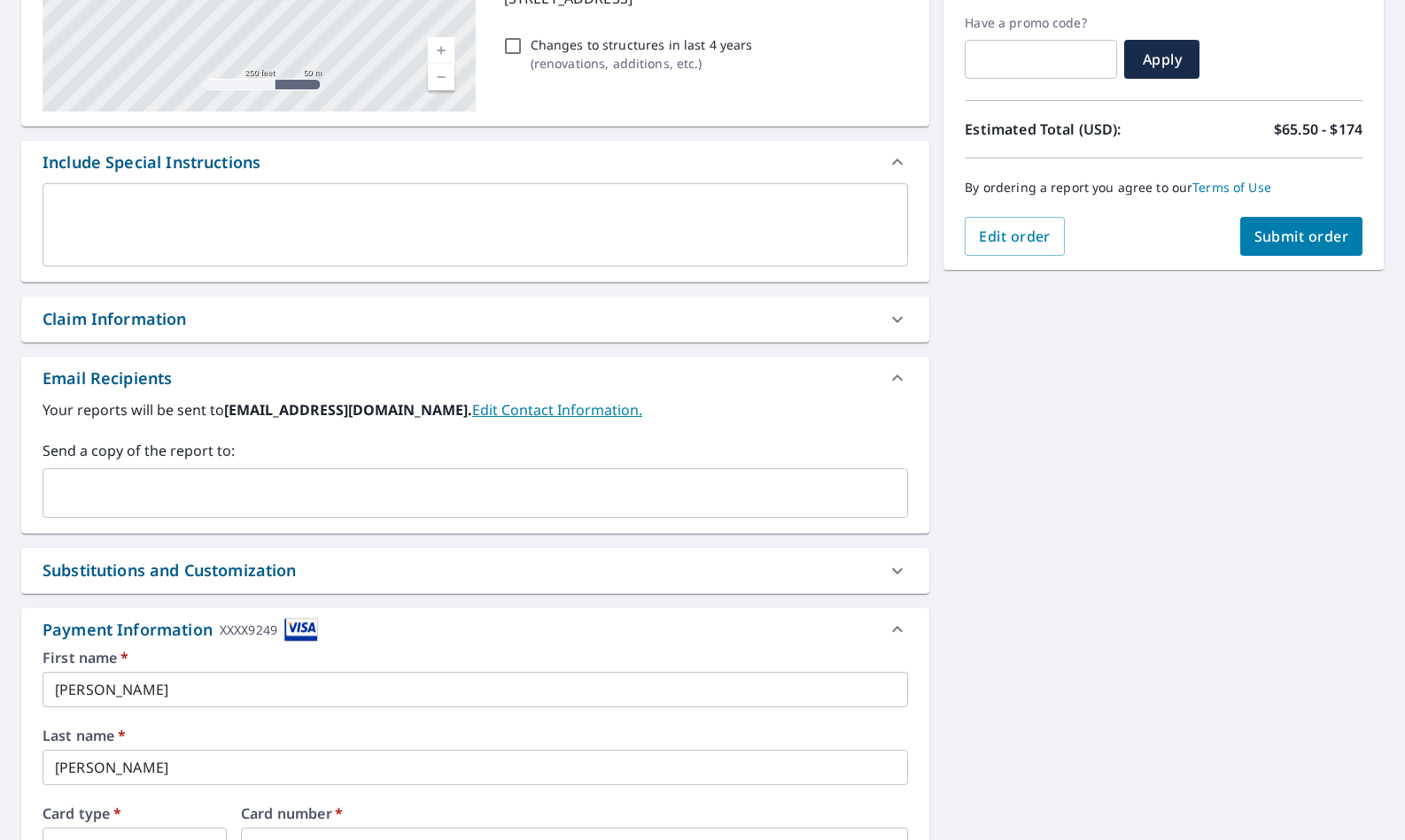
click at [1305, 234] on span "Submit order" at bounding box center [1301, 237] width 94 height 20
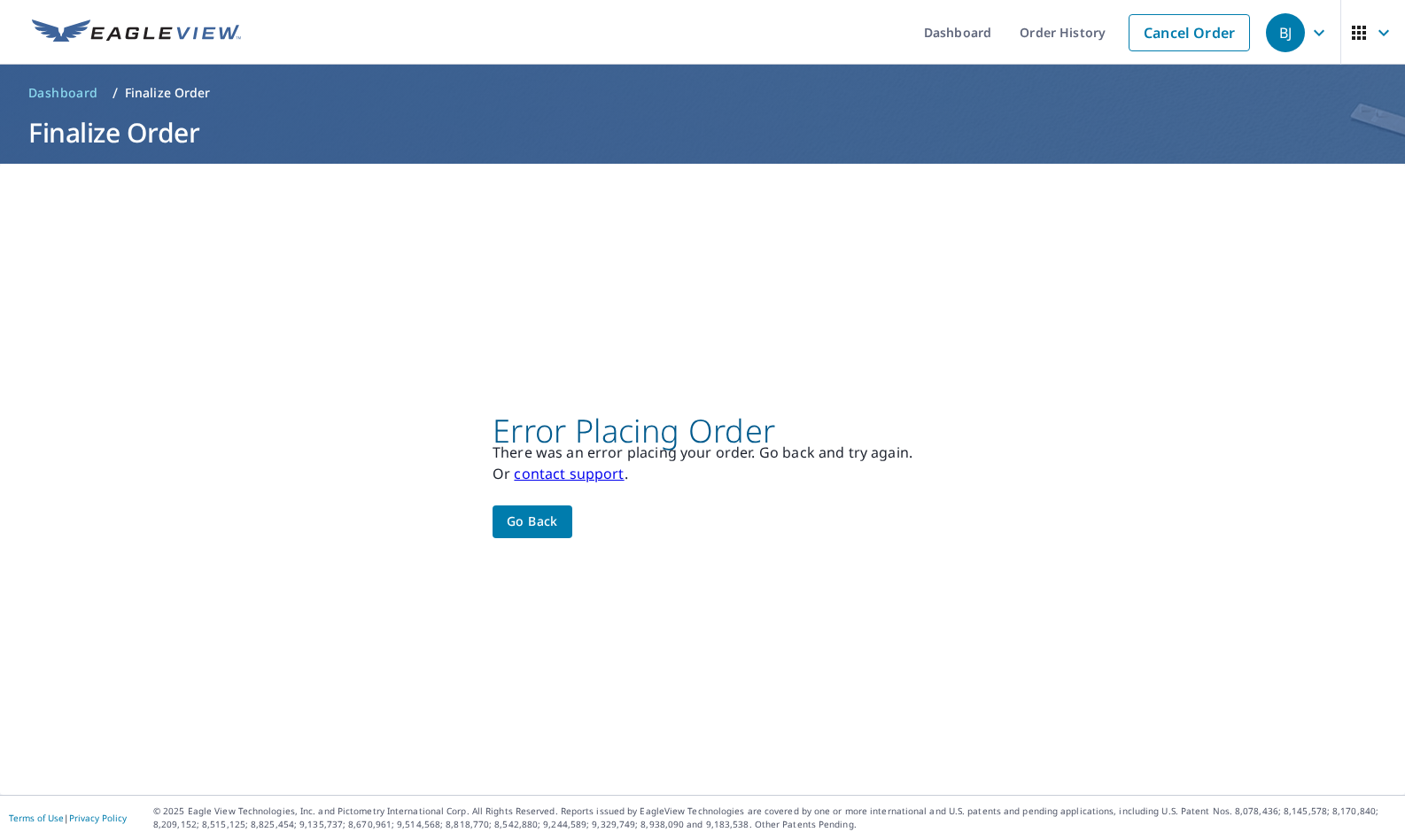
scroll to position [0, 0]
click at [548, 530] on span "Go back" at bounding box center [533, 522] width 52 height 22
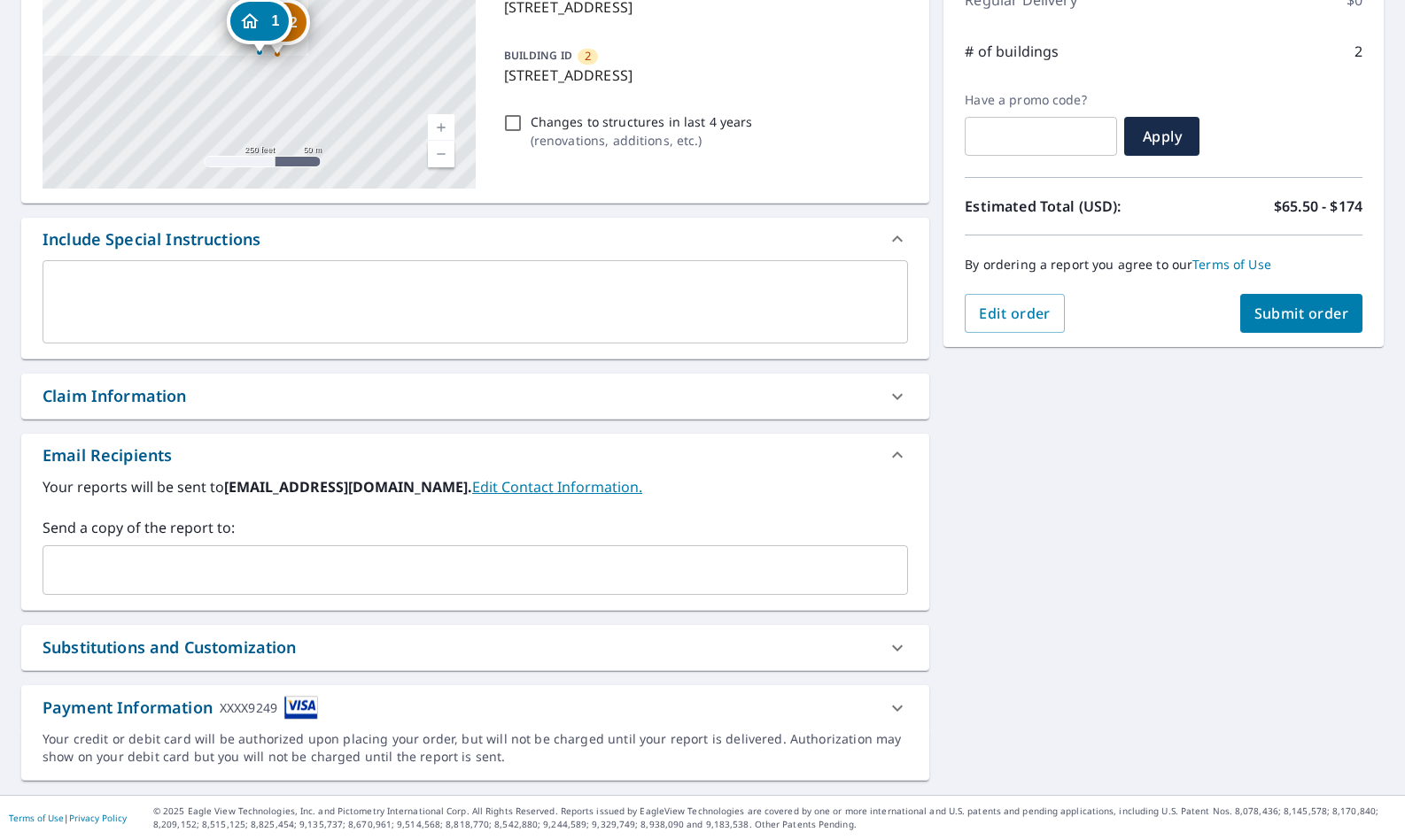
scroll to position [269, 0]
click at [894, 713] on icon at bounding box center [897, 708] width 21 height 21
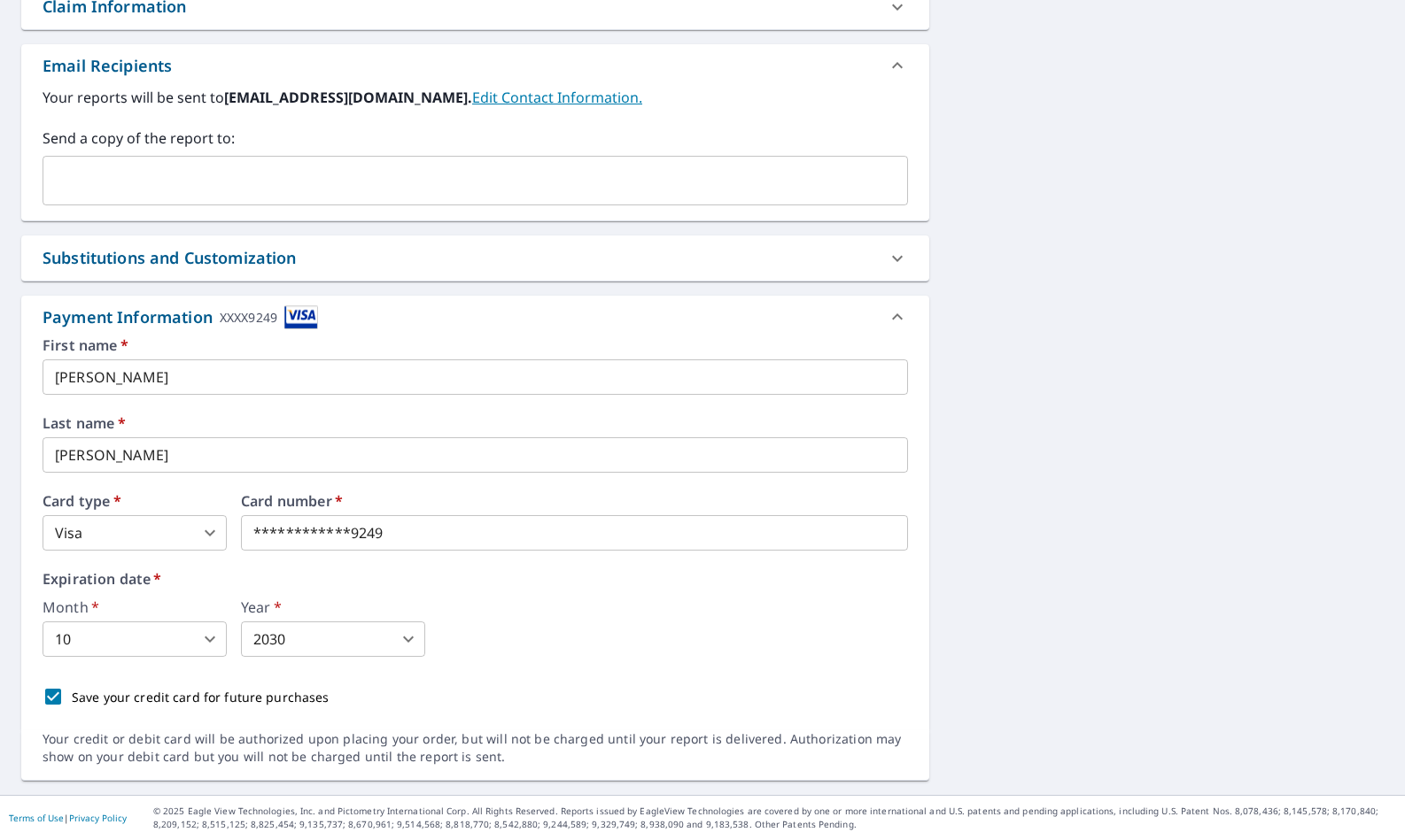
scroll to position [0, 0]
drag, startPoint x: 424, startPoint y: 541, endPoint x: 205, endPoint y: 523, distance: 219.7
click at [191, 635] on body "[PERSON_NAME] [PERSON_NAME] Dashboard Order History Cancel Order BJ Dashboard /…" at bounding box center [702, 420] width 1405 height 840
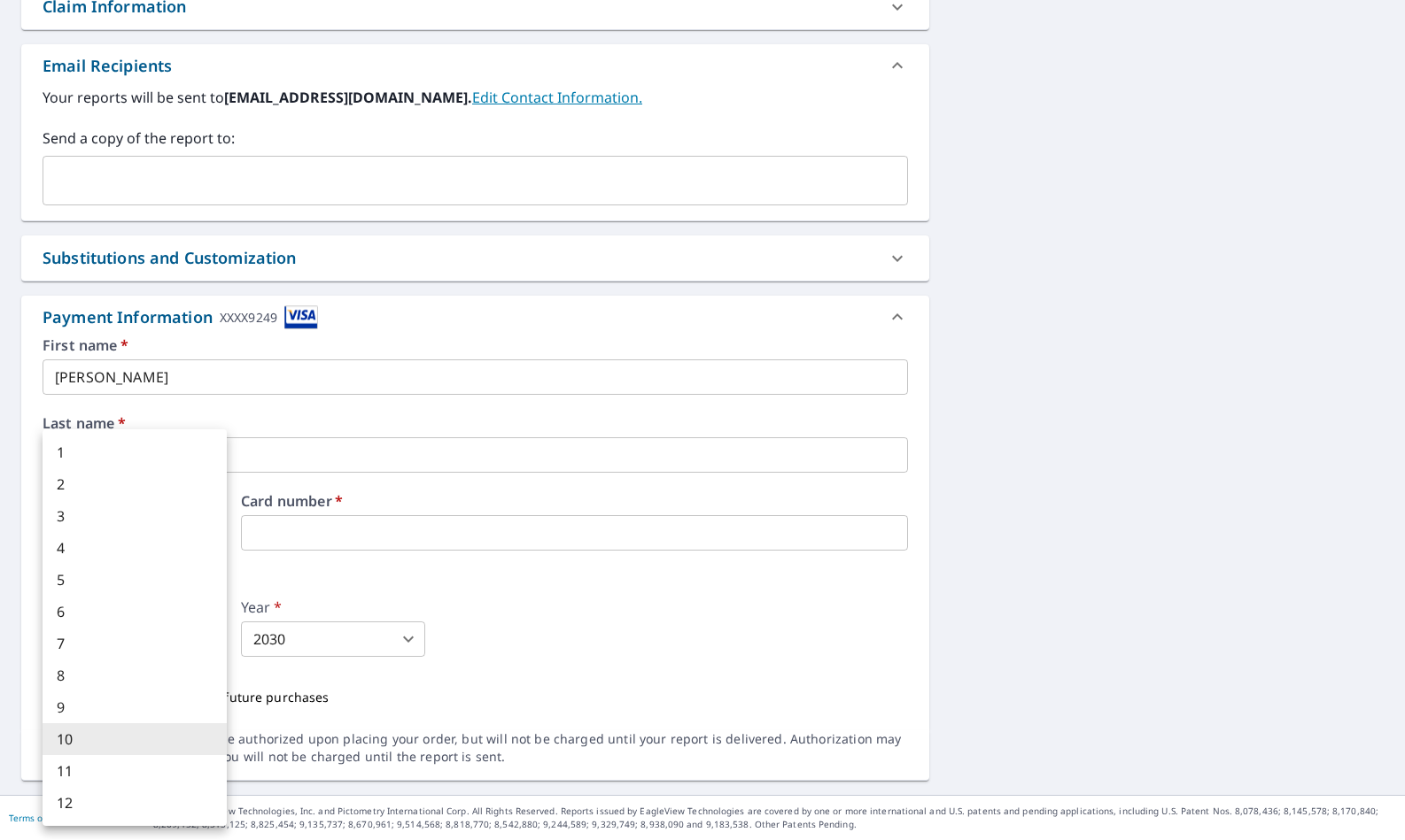
click at [123, 705] on li "9" at bounding box center [134, 708] width 184 height 32
type input "9"
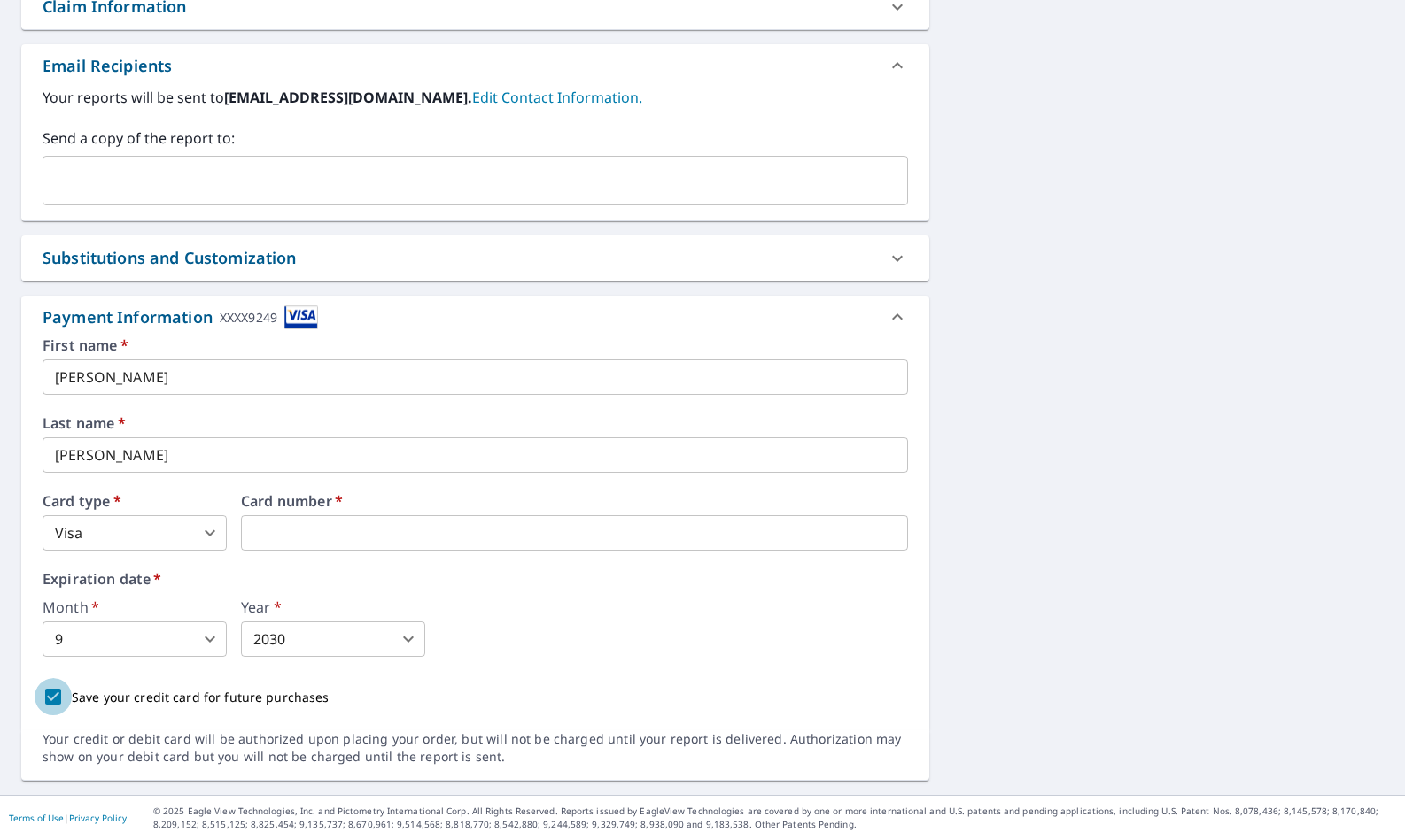
click at [54, 700] on input "Save your credit card for future purchases" at bounding box center [53, 696] width 37 height 37
checkbox input "false"
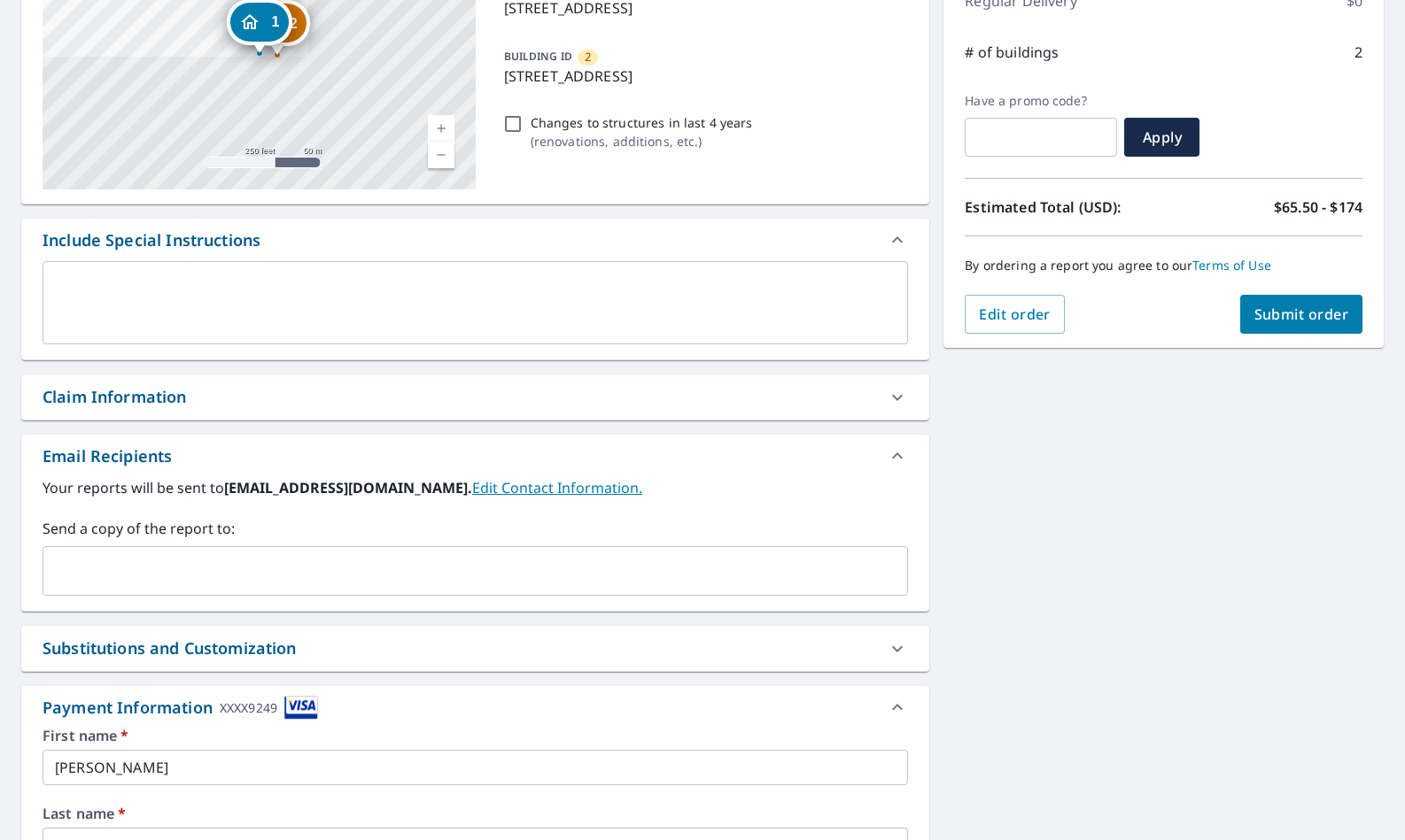
scroll to position [247, 0]
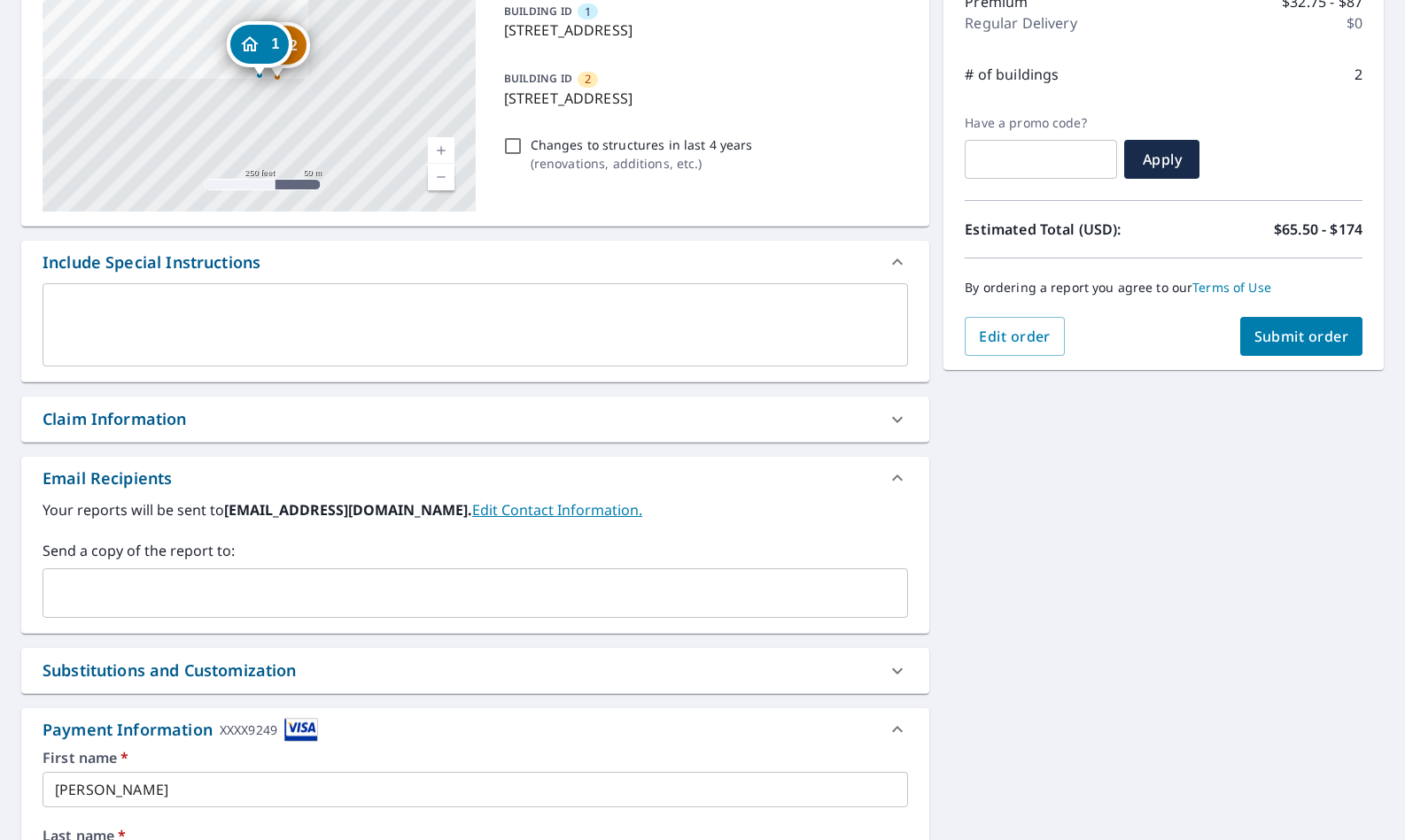
click at [1311, 338] on span "Submit order" at bounding box center [1301, 337] width 94 height 20
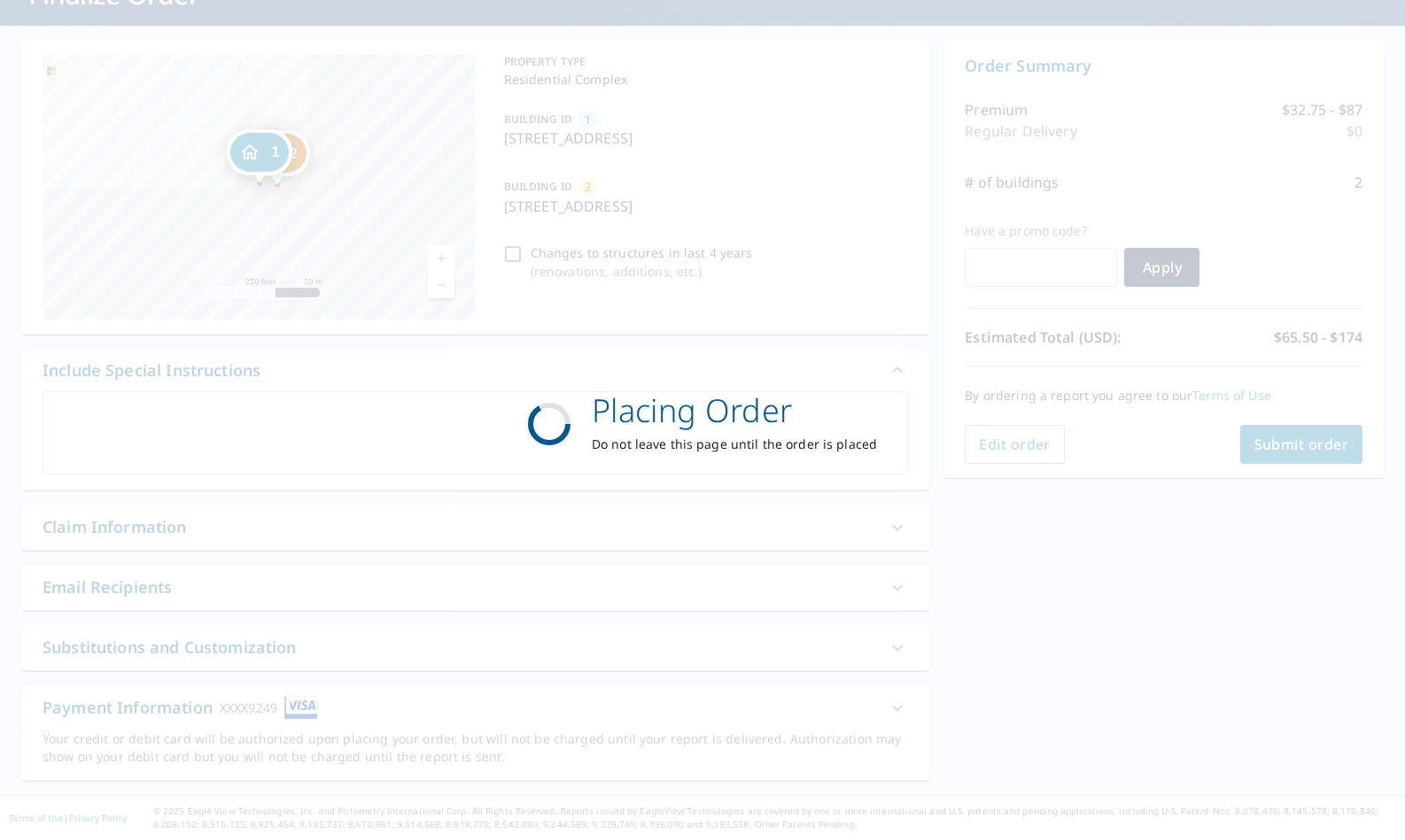
scroll to position [138, 0]
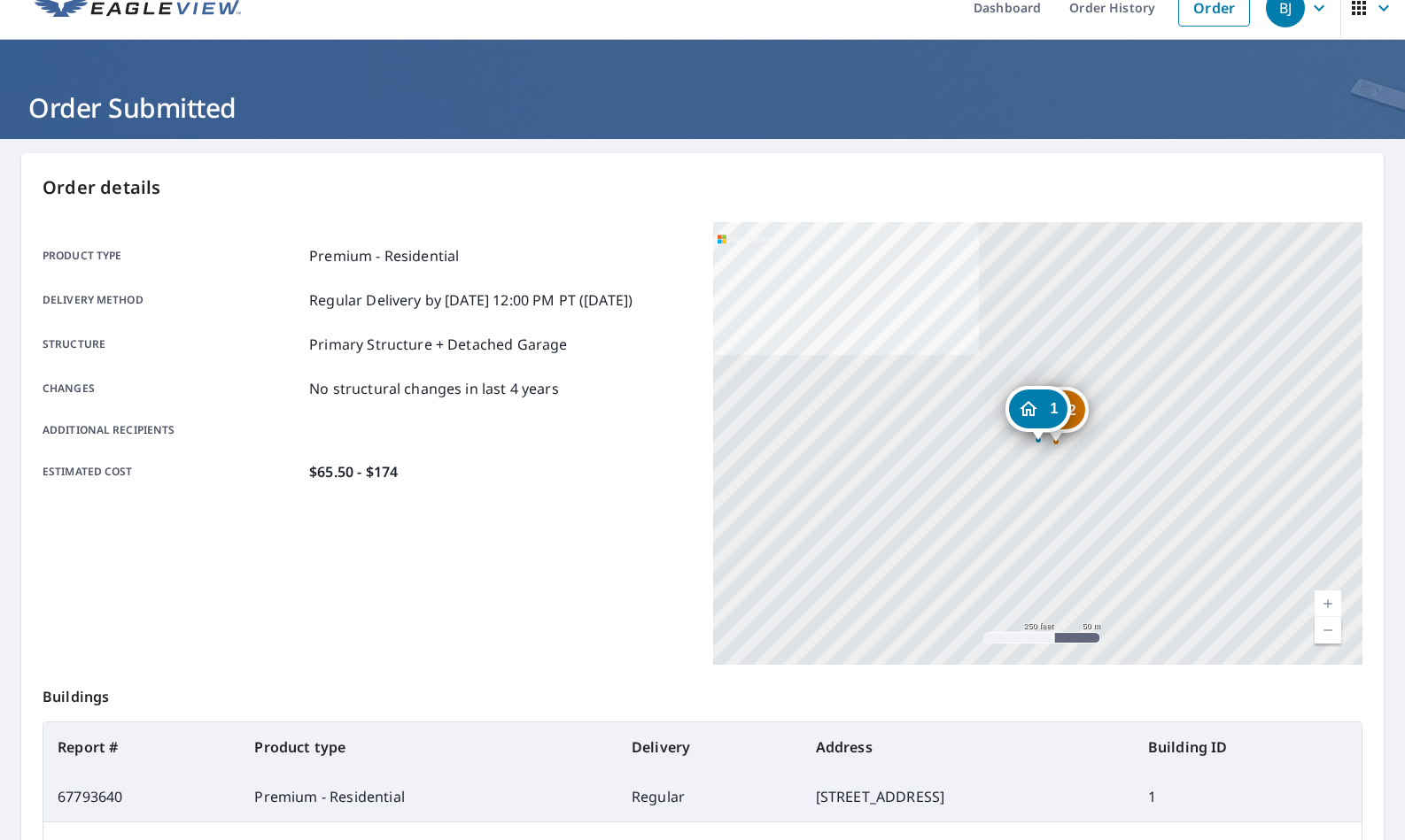
scroll to position [30, 0]
